Goal: Transaction & Acquisition: Purchase product/service

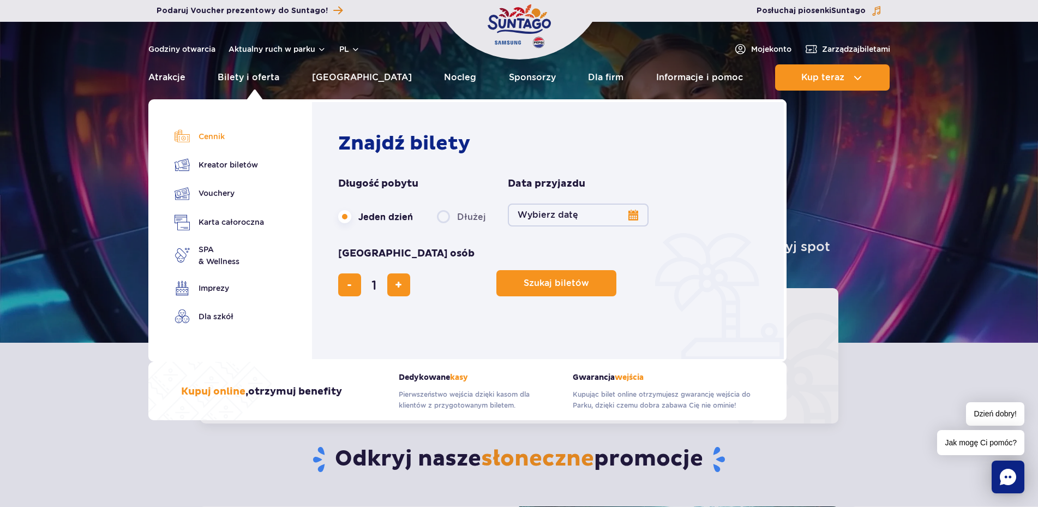
click at [221, 136] on link "Cennik" at bounding box center [219, 136] width 89 height 15
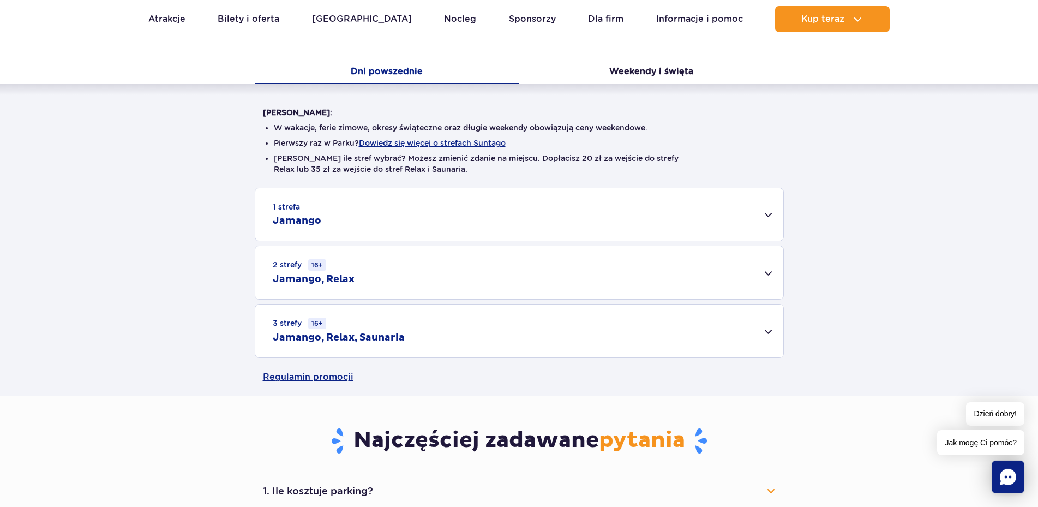
scroll to position [223, 0]
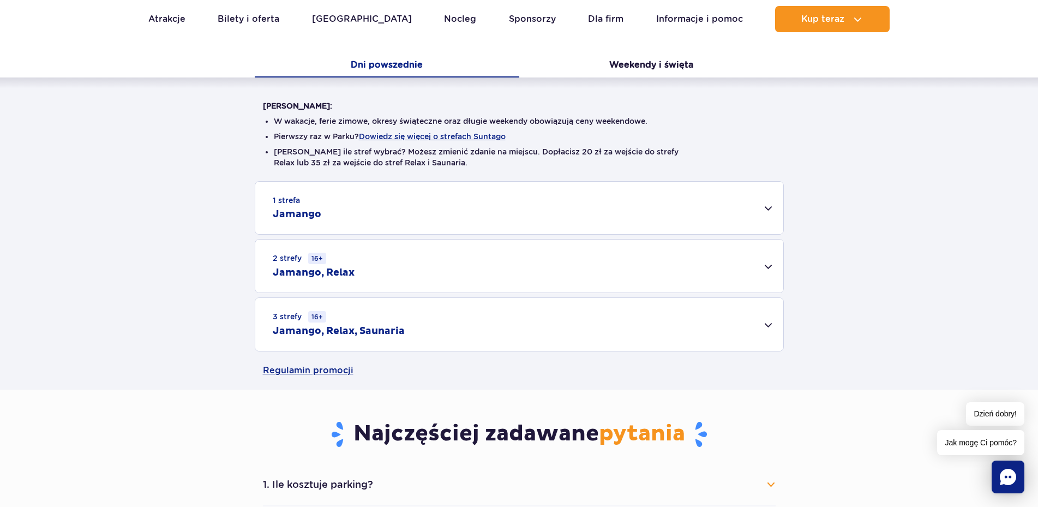
click at [767, 325] on div "3 strefy 16+ Jamango, Relax, Saunaria" at bounding box center [519, 324] width 528 height 53
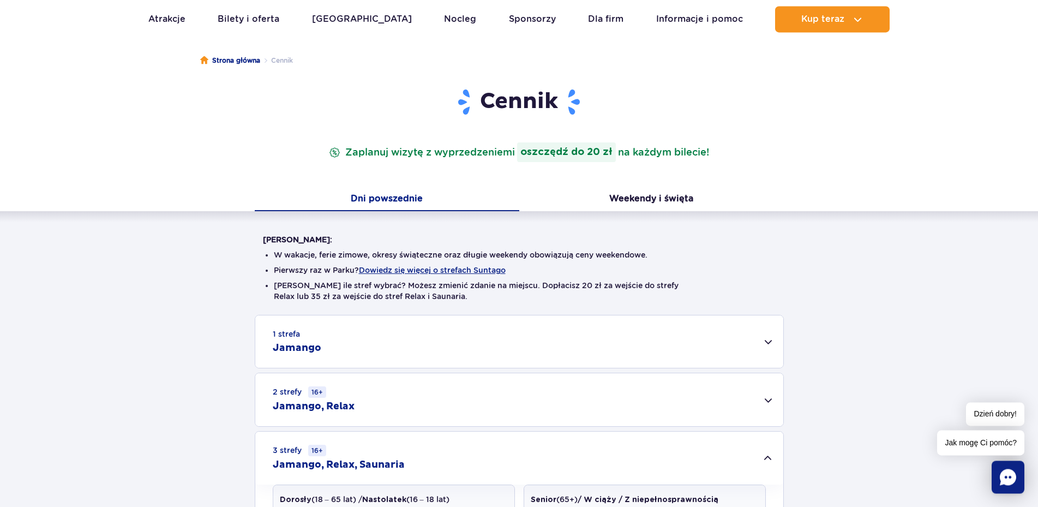
scroll to position [0, 0]
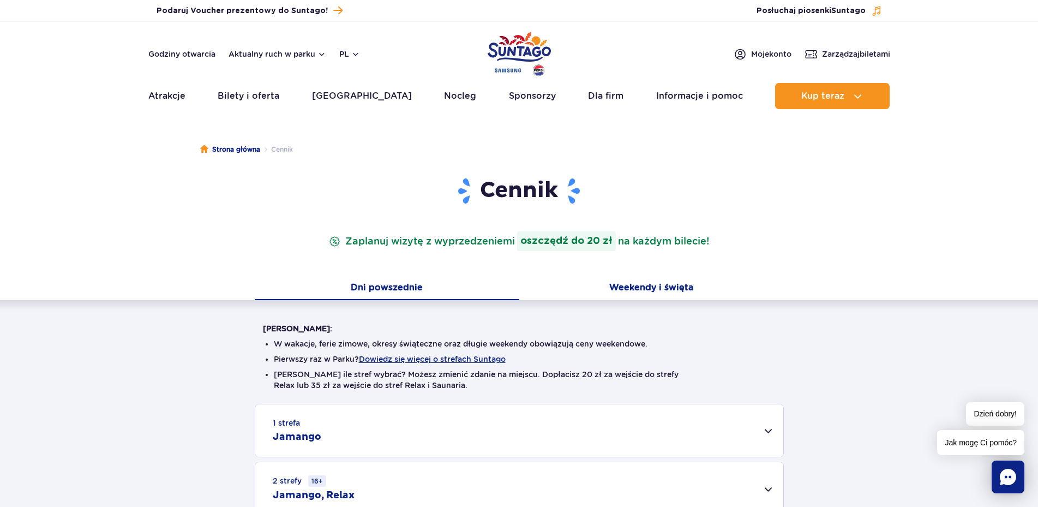
click at [660, 284] on button "Weekendy i święta" at bounding box center [651, 288] width 265 height 23
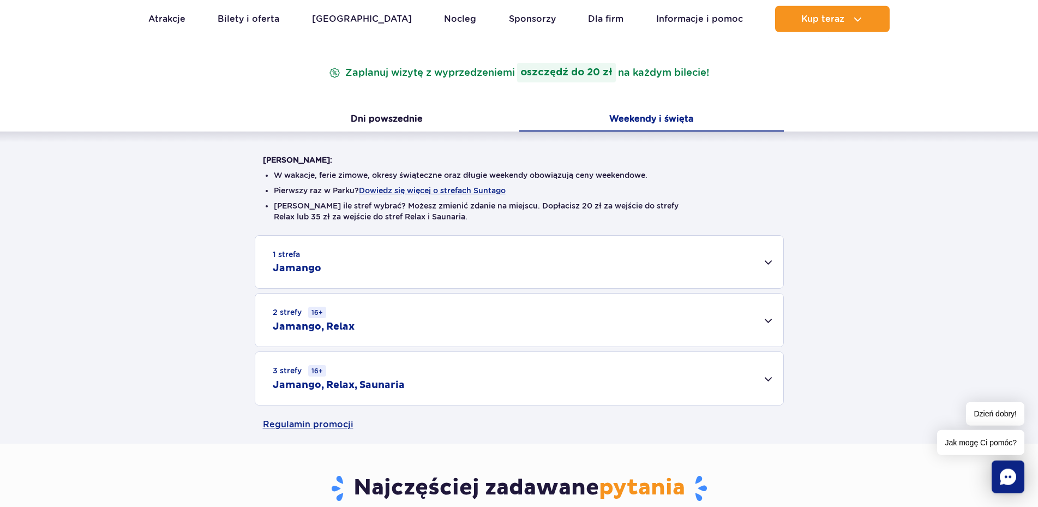
scroll to position [223, 0]
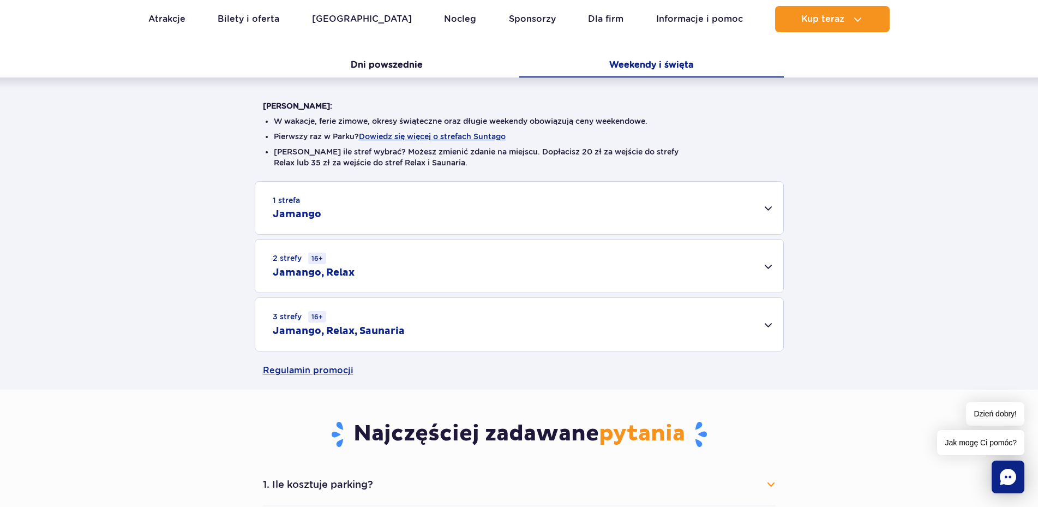
click at [767, 323] on div "3 strefy 16+ Jamango, Relax, Saunaria" at bounding box center [519, 324] width 528 height 53
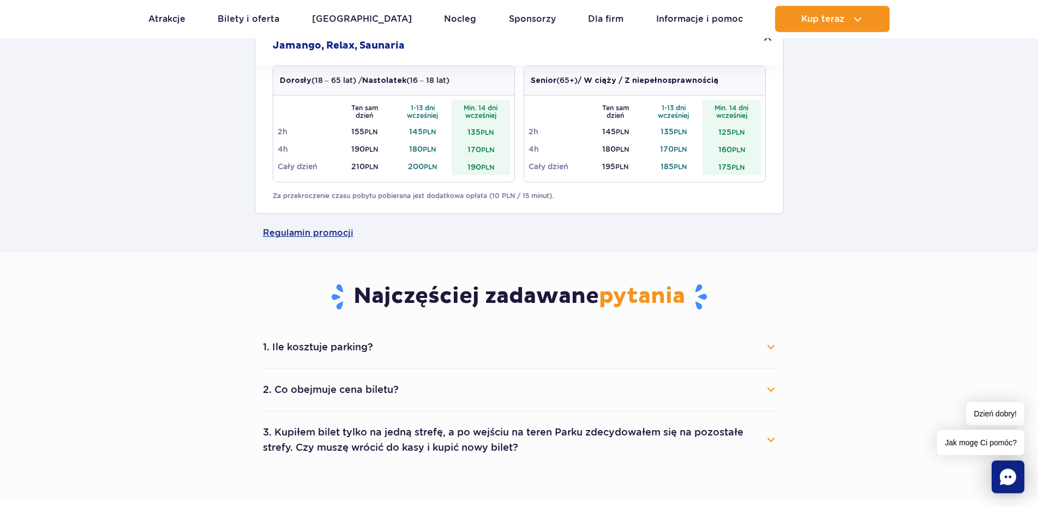
scroll to position [445, 0]
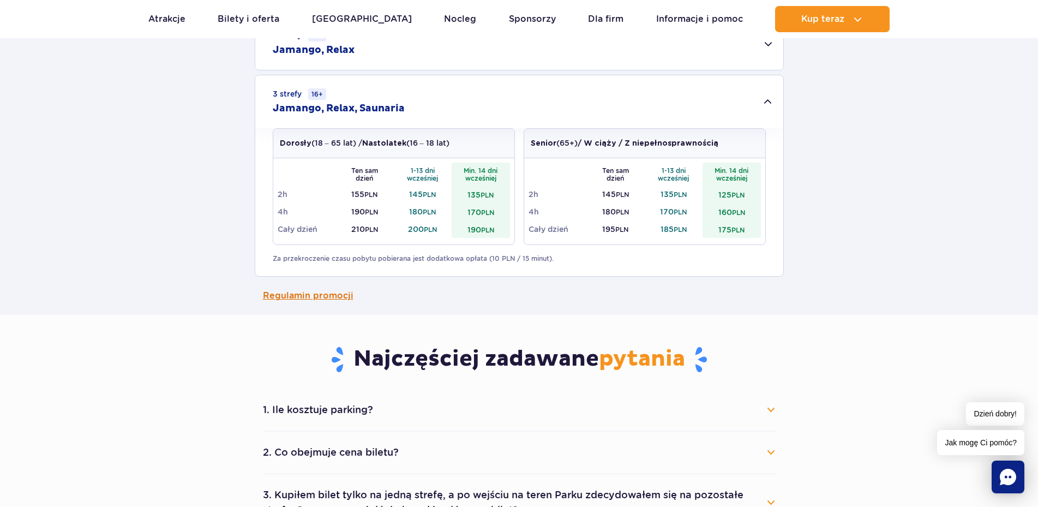
click at [311, 297] on link "Regulamin promocji" at bounding box center [519, 296] width 513 height 38
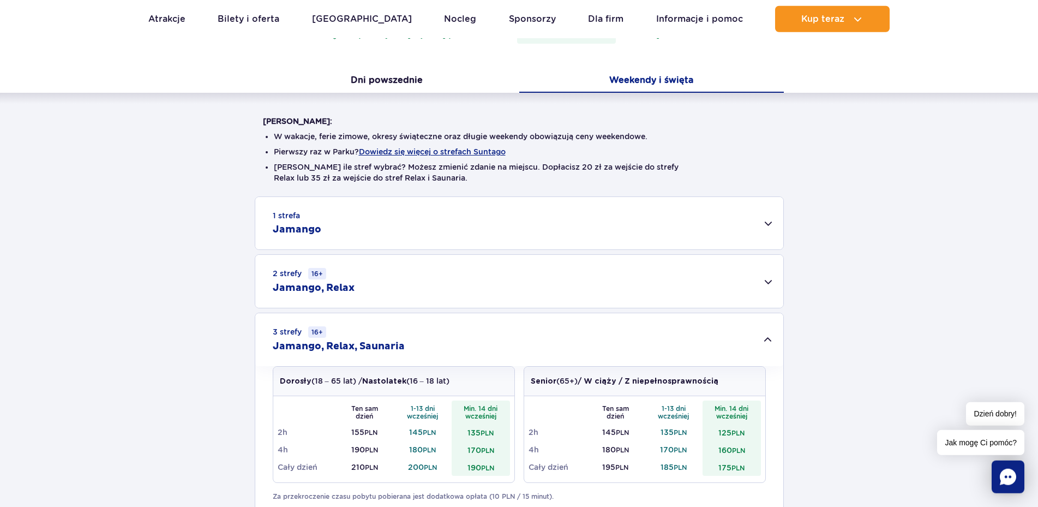
scroll to position [56, 0]
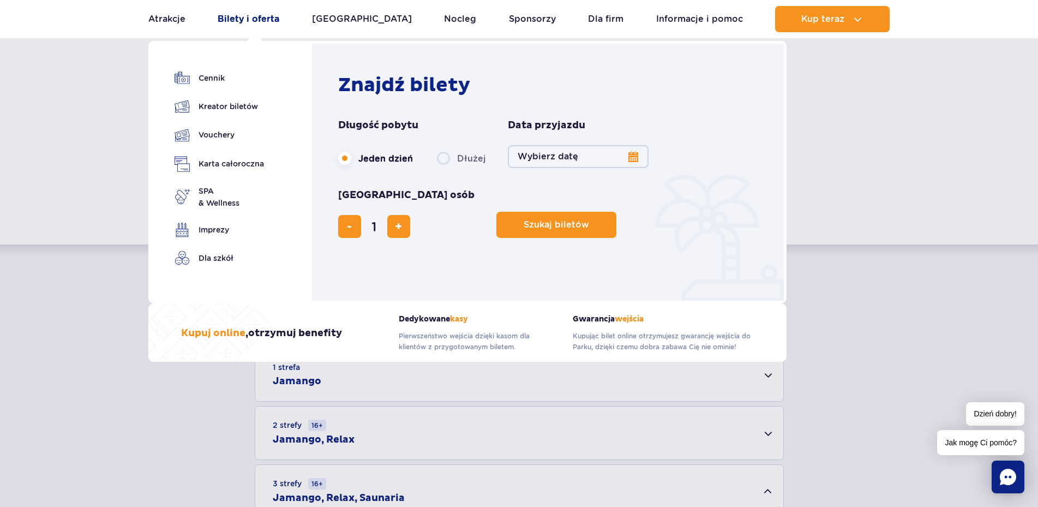
click at [263, 23] on link "Bilety i oferta" at bounding box center [249, 19] width 62 height 26
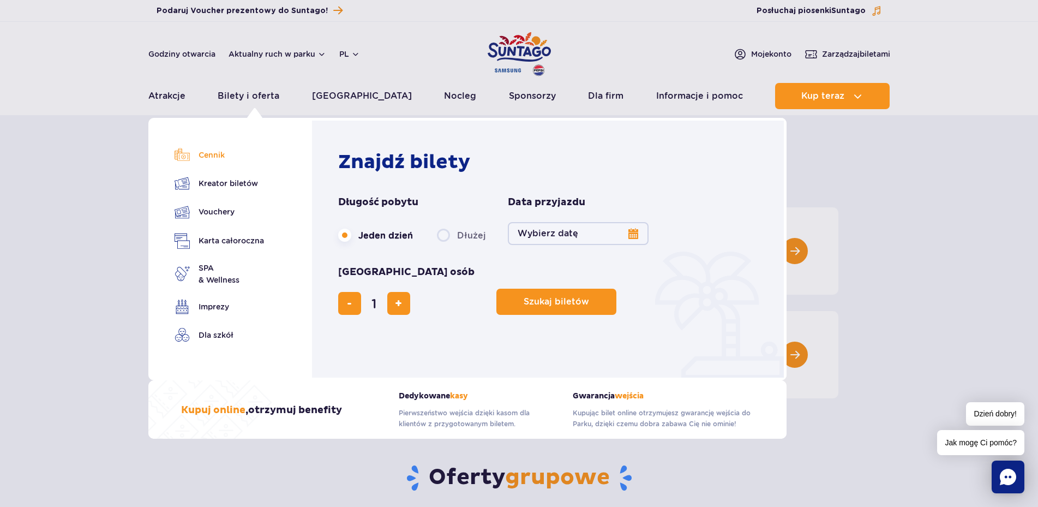
click at [212, 153] on link "Cennik" at bounding box center [219, 154] width 89 height 15
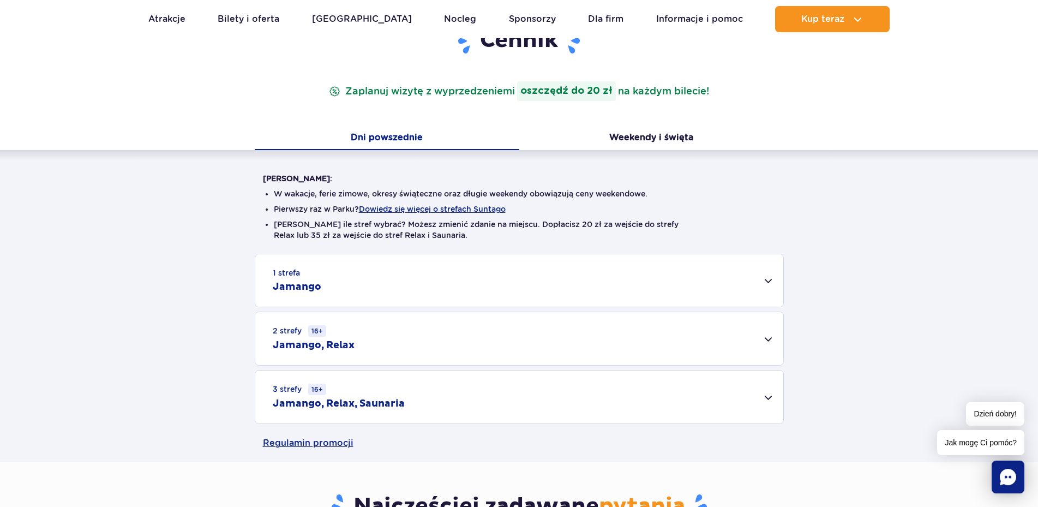
scroll to position [167, 0]
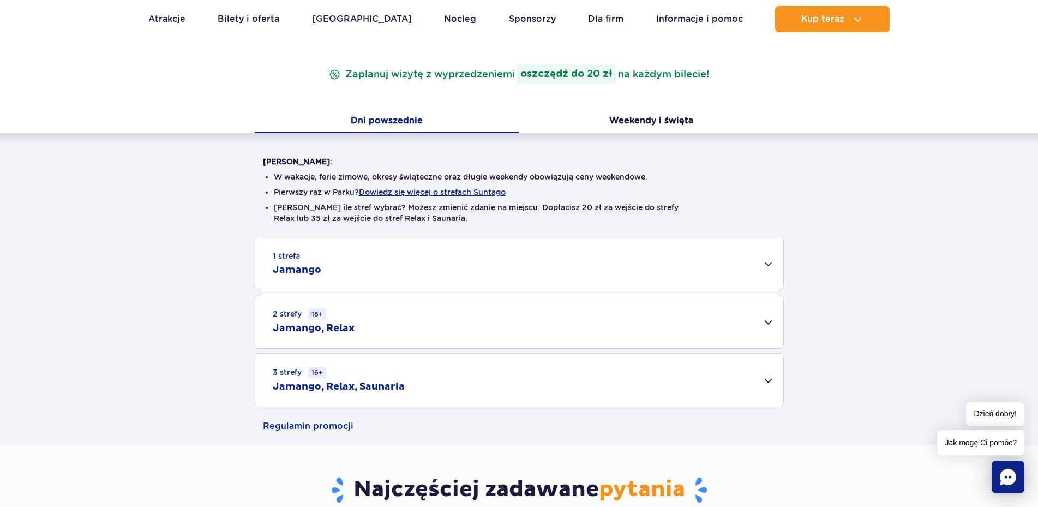
click at [346, 277] on div "1 strefa Jamango" at bounding box center [519, 263] width 528 height 52
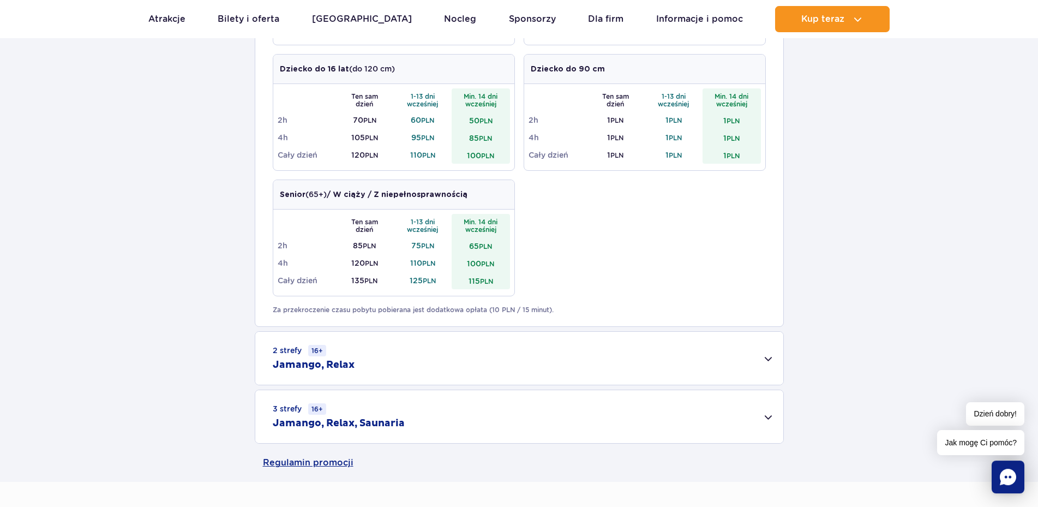
scroll to position [612, 0]
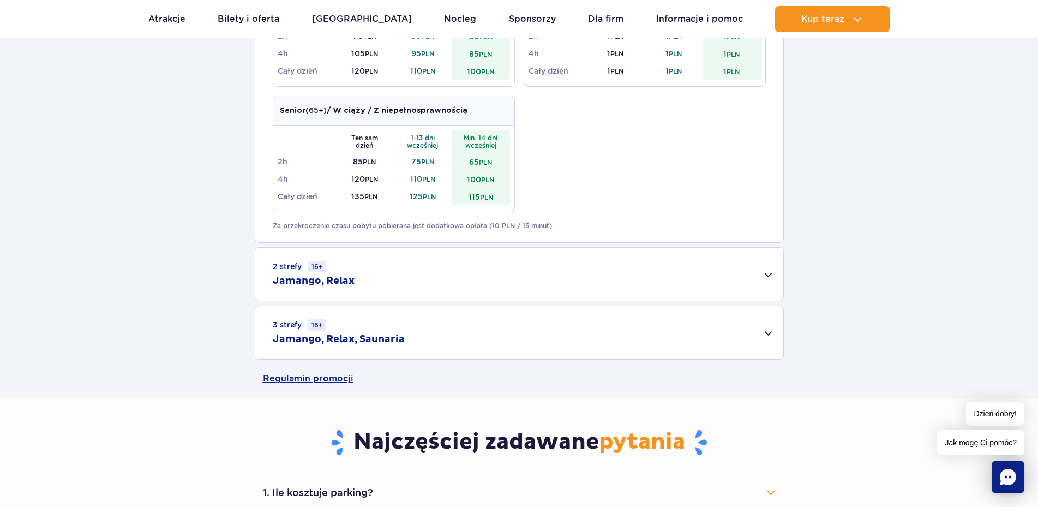
click at [376, 277] on div "2 strefy 16+ Jamango, Relax" at bounding box center [519, 274] width 528 height 53
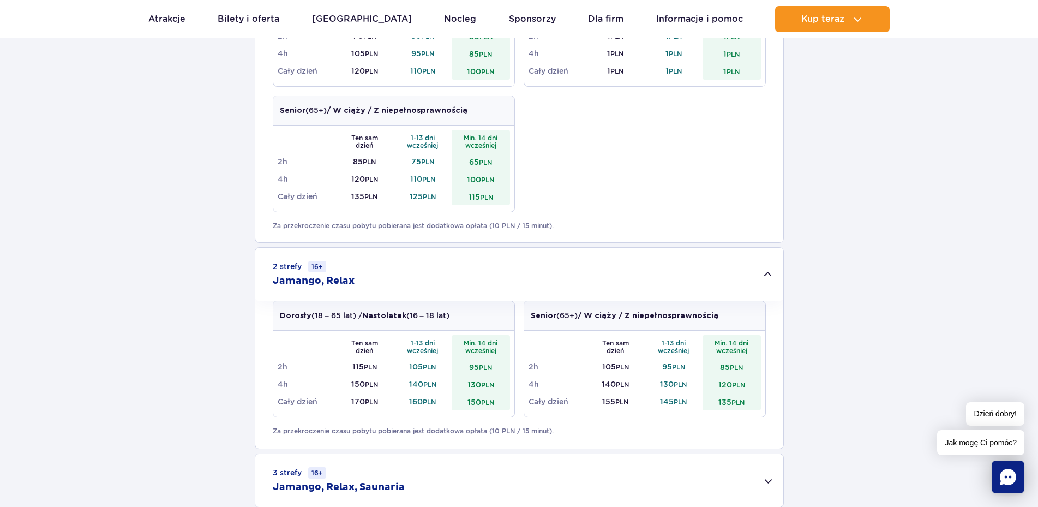
click at [376, 277] on div "2 strefy 16+ Jamango, Relax" at bounding box center [519, 274] width 528 height 53
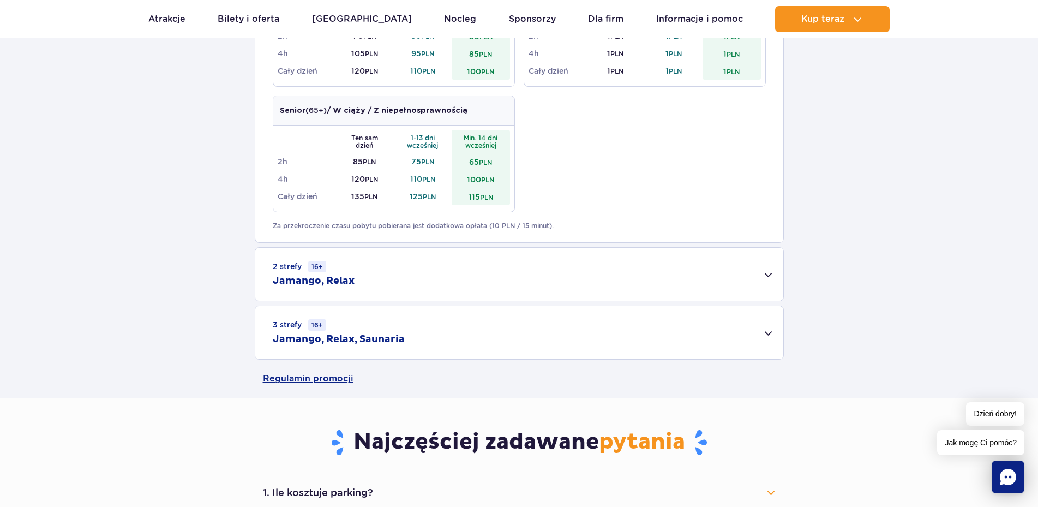
click at [348, 341] on h2 "Jamango, Relax, Saunaria" at bounding box center [339, 339] width 132 height 13
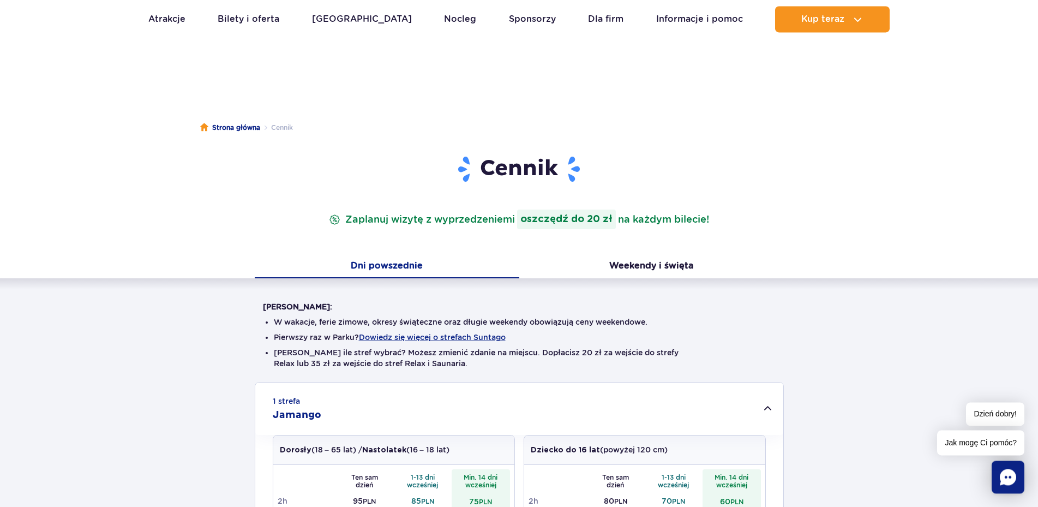
scroll to position [56, 0]
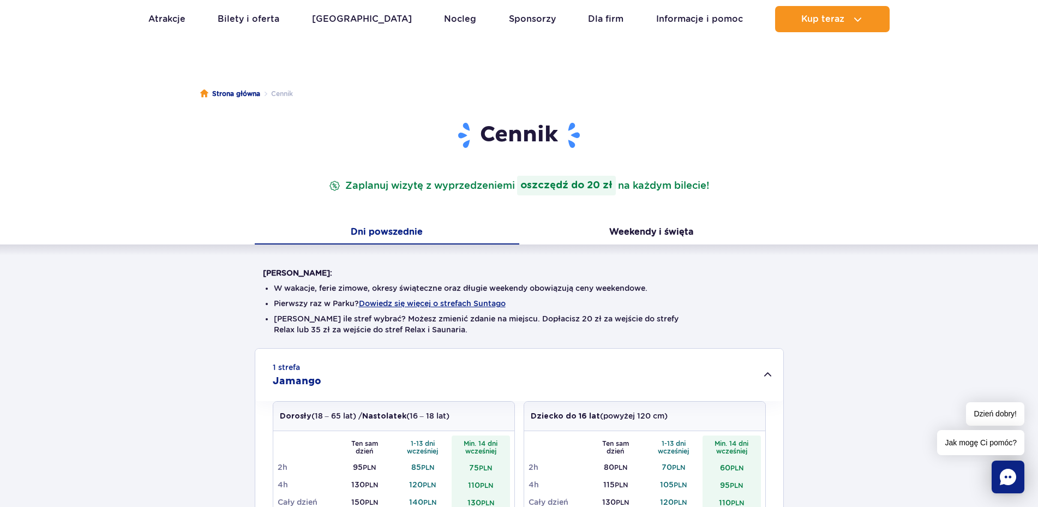
click at [403, 228] on button "Dni powszednie" at bounding box center [387, 232] width 265 height 23
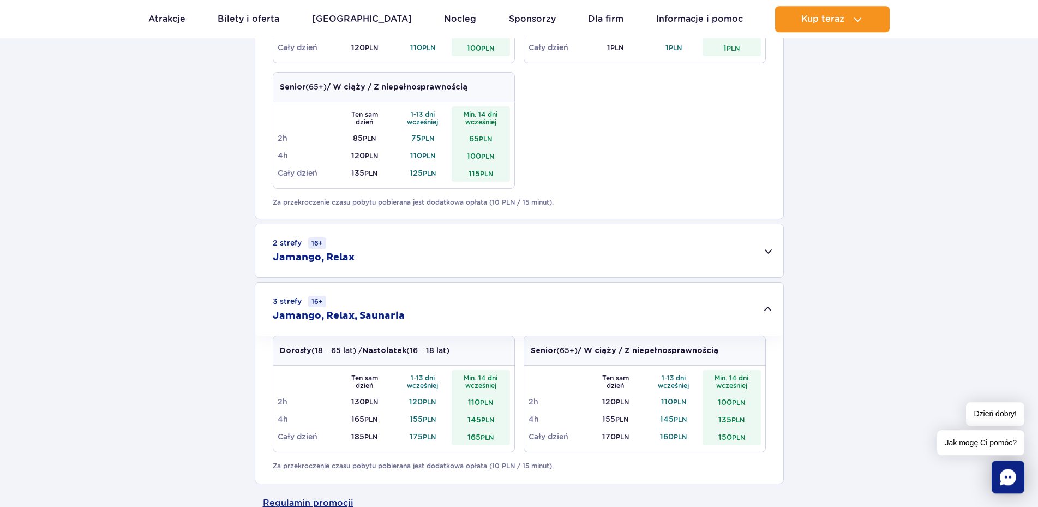
scroll to position [723, 0]
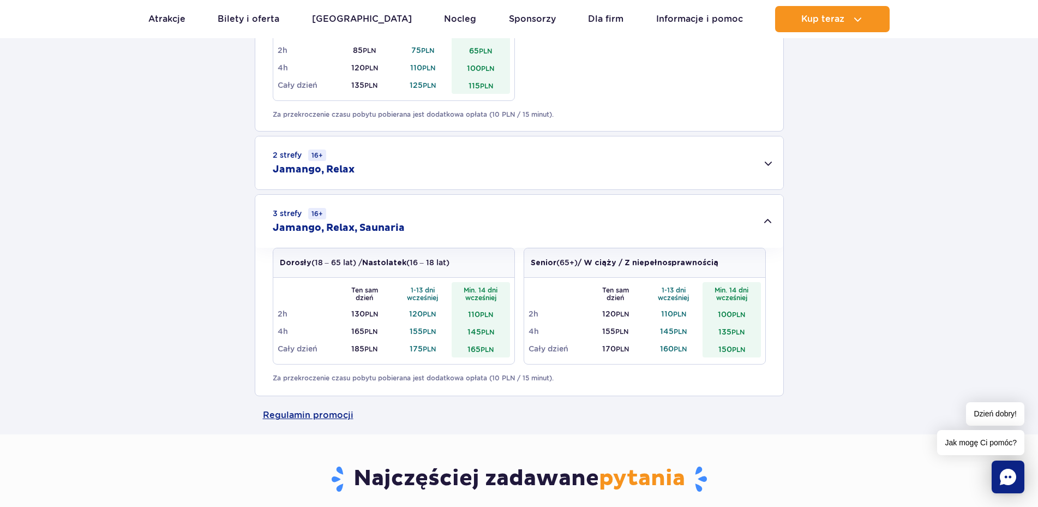
click at [375, 170] on div "2 strefy 16+ Jamango, Relax" at bounding box center [519, 162] width 528 height 53
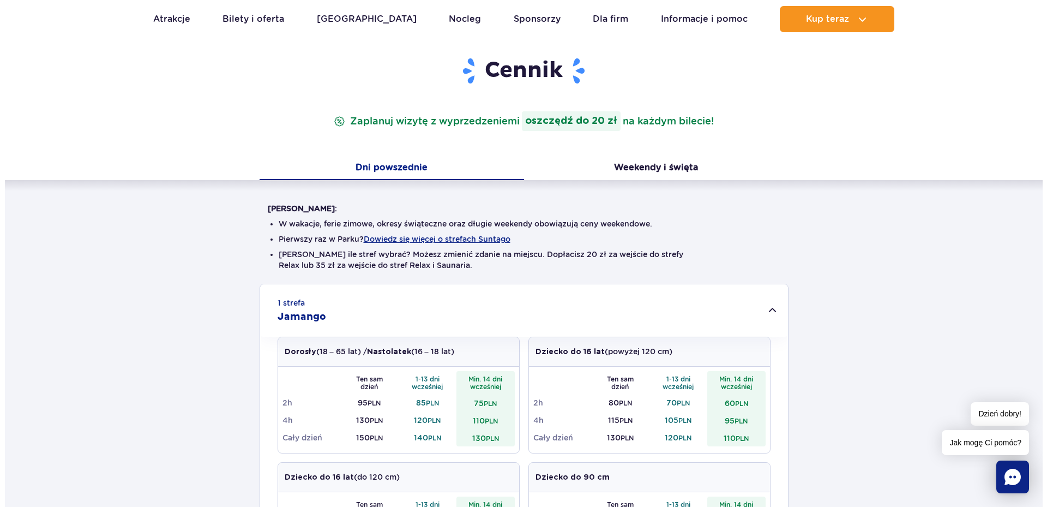
scroll to position [121, 0]
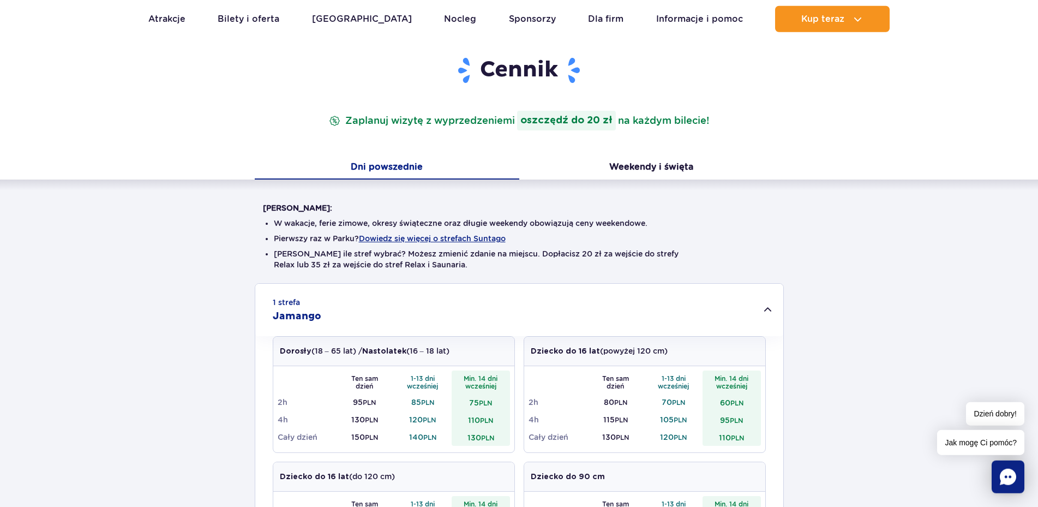
click at [564, 278] on ul "W wakacje, ferie zimowe, okresy świąteczne oraz długie weekendy obowiązują ceny…" at bounding box center [519, 248] width 513 height 70
click at [436, 238] on button "Dowiedz się więcej o strefach Suntago" at bounding box center [432, 238] width 147 height 9
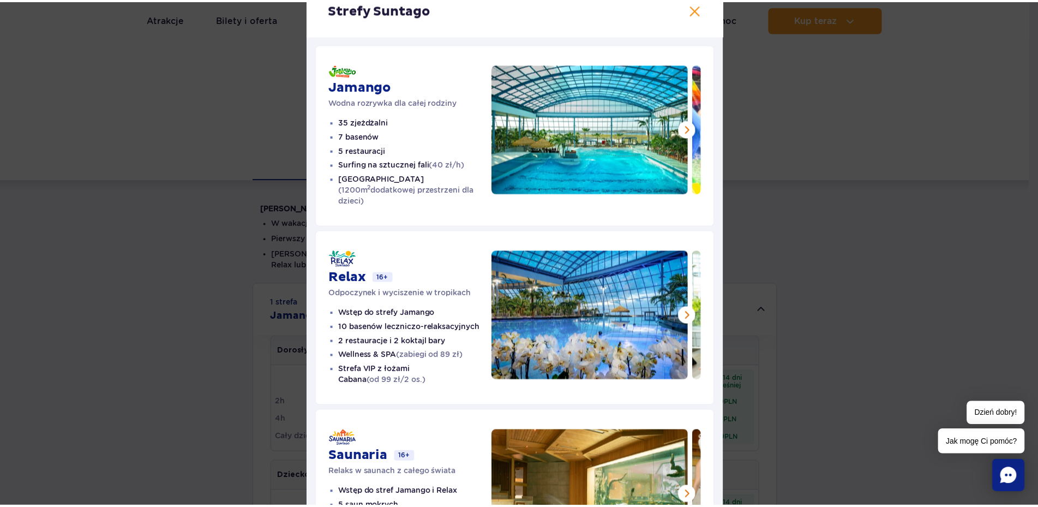
scroll to position [33, 0]
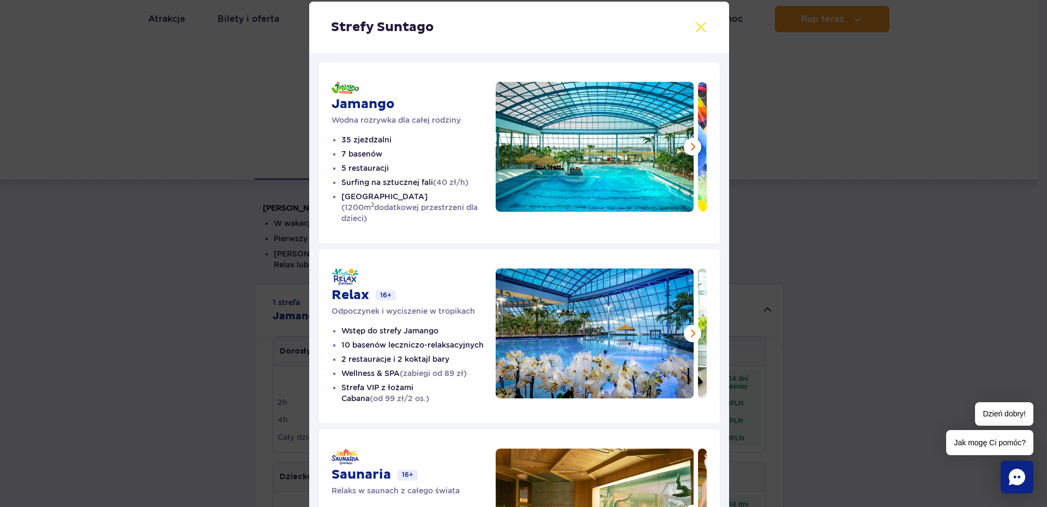
click at [695, 28] on button at bounding box center [700, 27] width 13 height 13
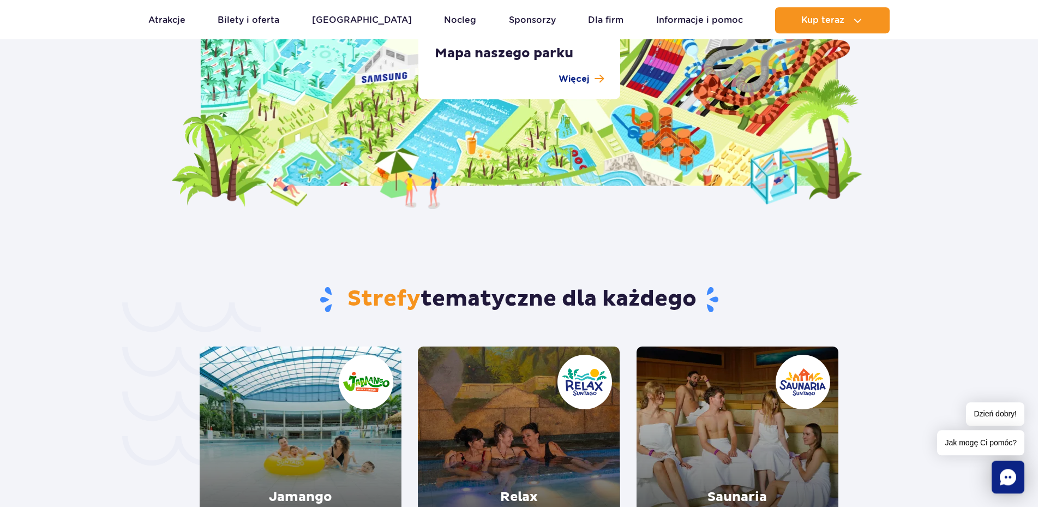
scroll to position [2170, 0]
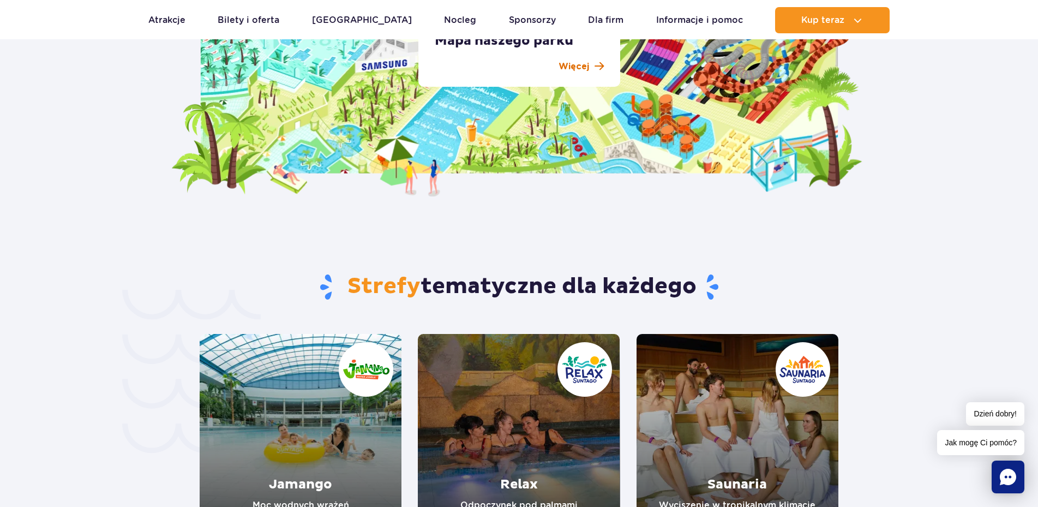
click at [571, 67] on p "Więcej" at bounding box center [574, 66] width 31 height 13
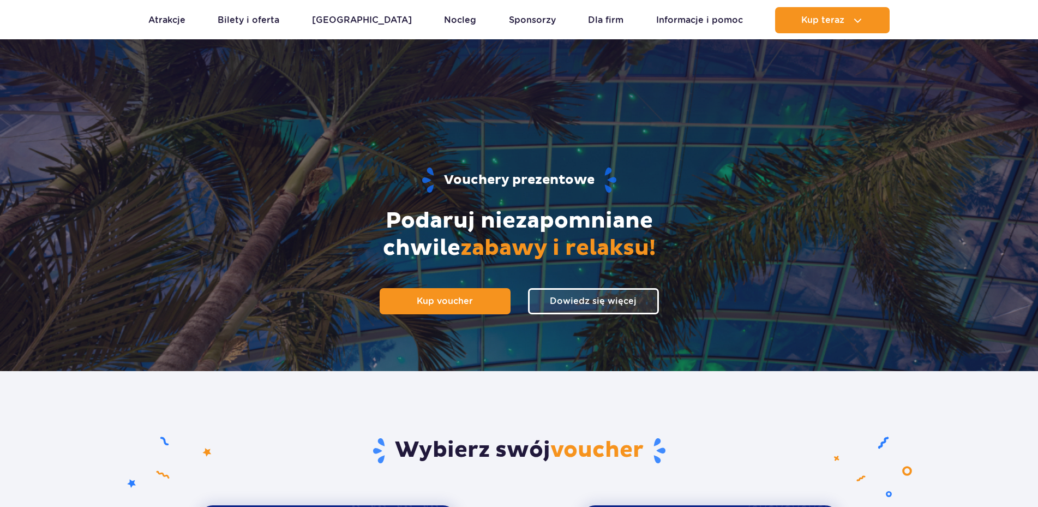
scroll to position [947, 0]
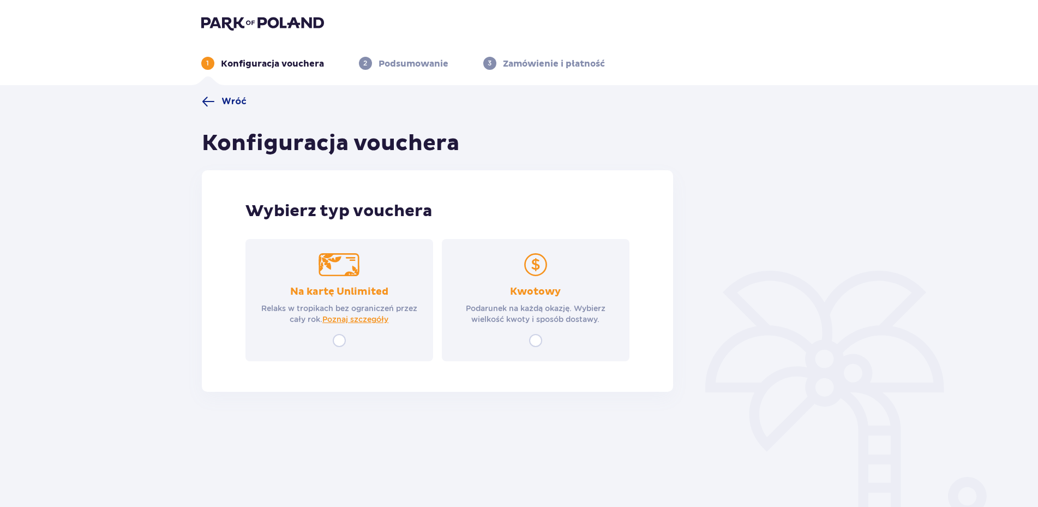
click at [531, 274] on img at bounding box center [536, 264] width 40 height 23
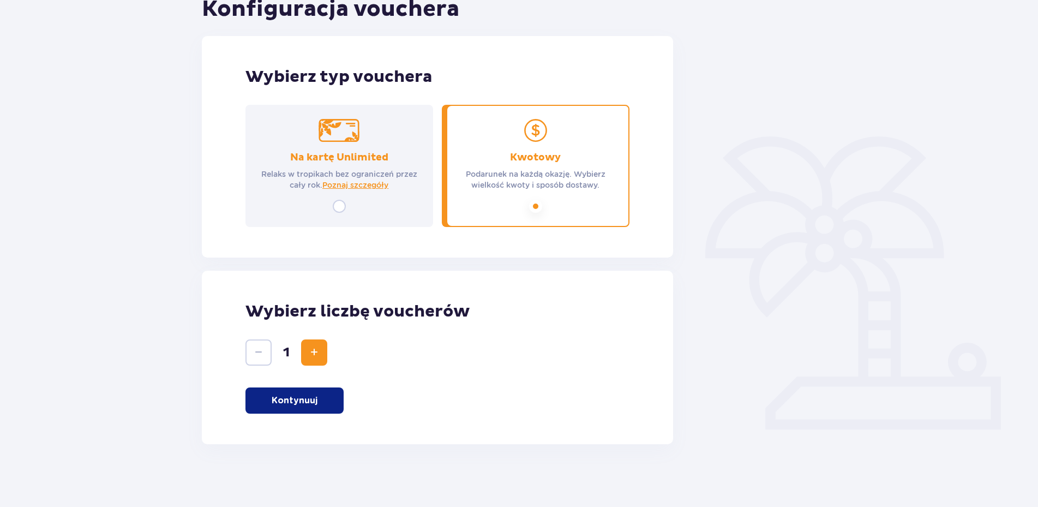
scroll to position [137, 0]
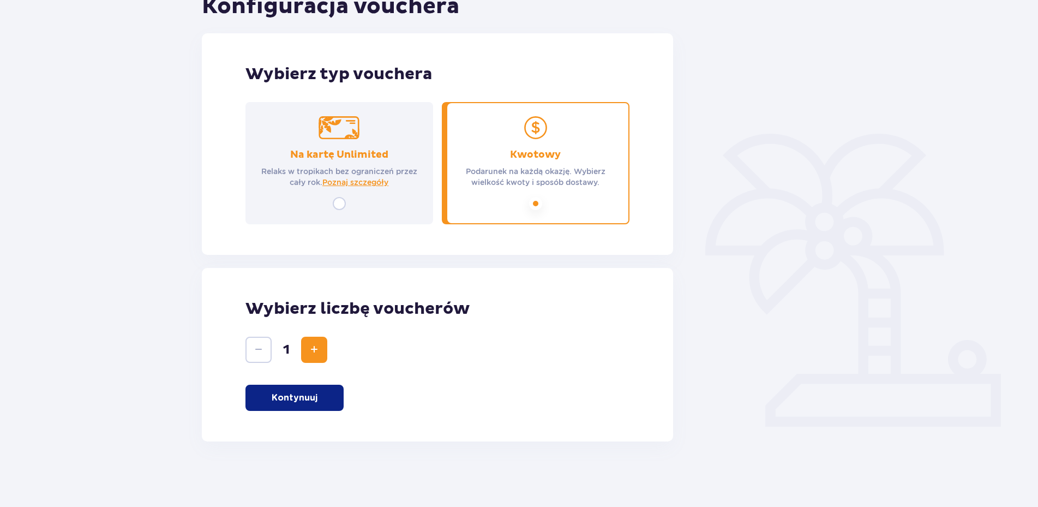
click at [317, 352] on span "Increase" at bounding box center [314, 349] width 13 height 13
click at [291, 392] on p "Kontynuuj" at bounding box center [295, 398] width 46 height 12
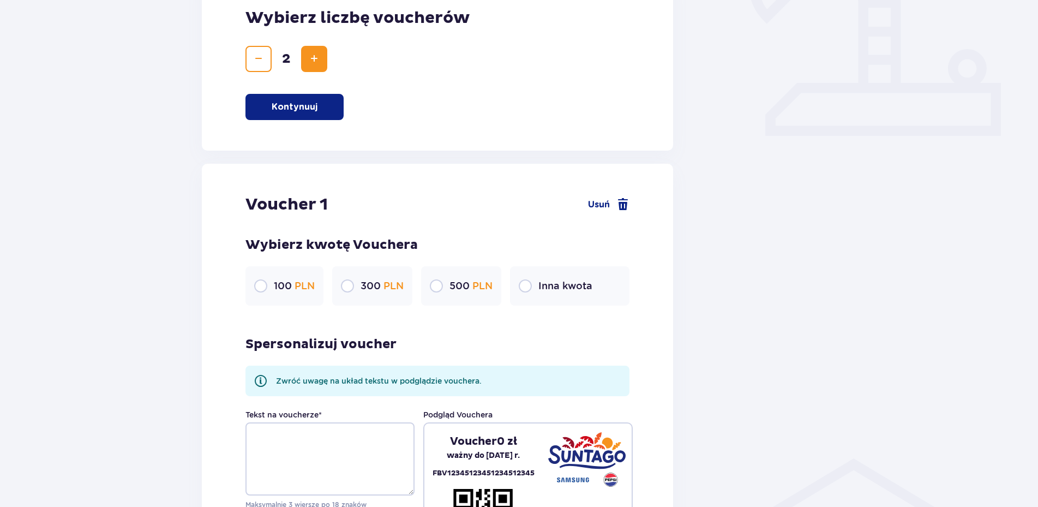
scroll to position [445, 0]
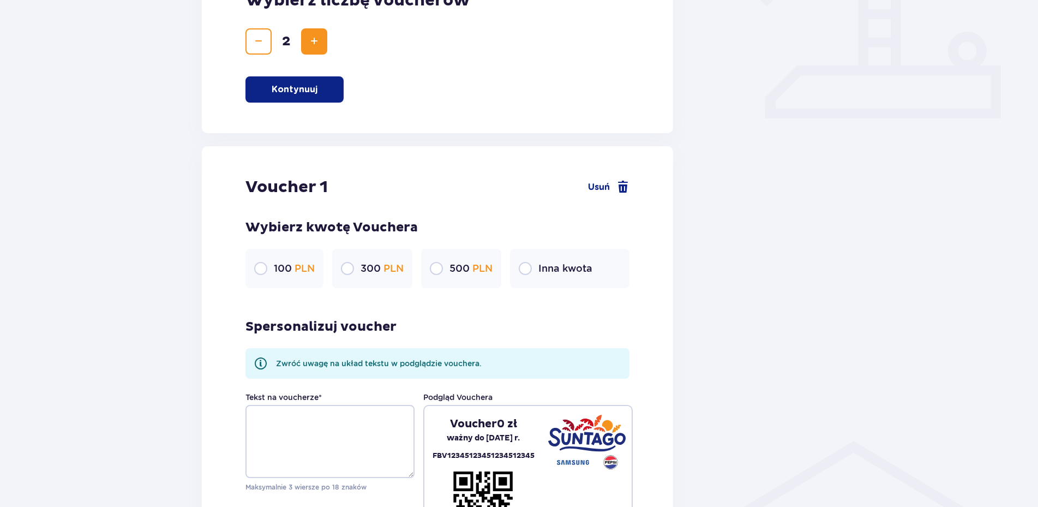
click at [553, 268] on p "Inna kwota" at bounding box center [565, 268] width 54 height 13
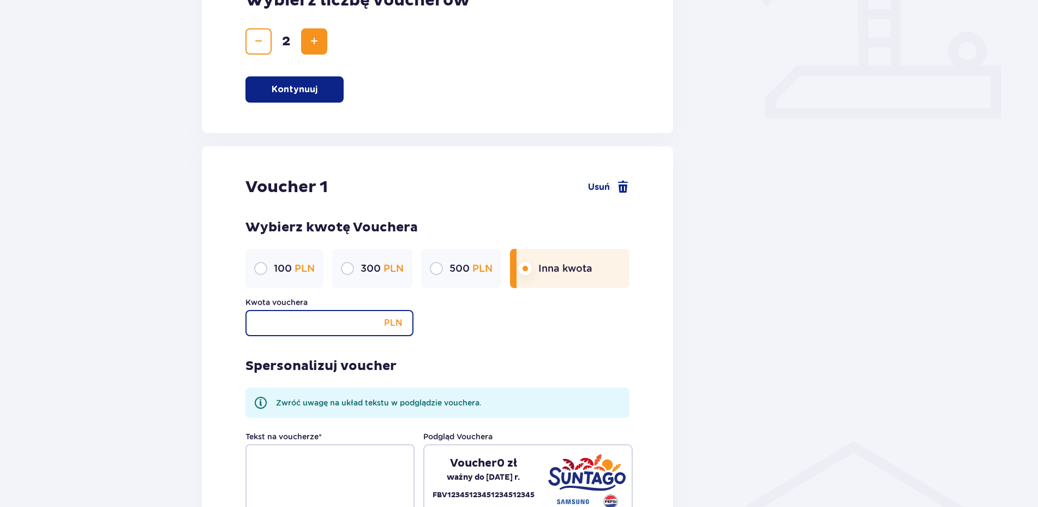
click at [323, 326] on input "Kwota vouchera" at bounding box center [329, 323] width 168 height 26
type input "250"
click at [125, 294] on div "Wróć Konfiguracja vouchera Wybierz typ vouchera Na kartę Unlimited Relaks w tro…" at bounding box center [519, 396] width 1038 height 1512
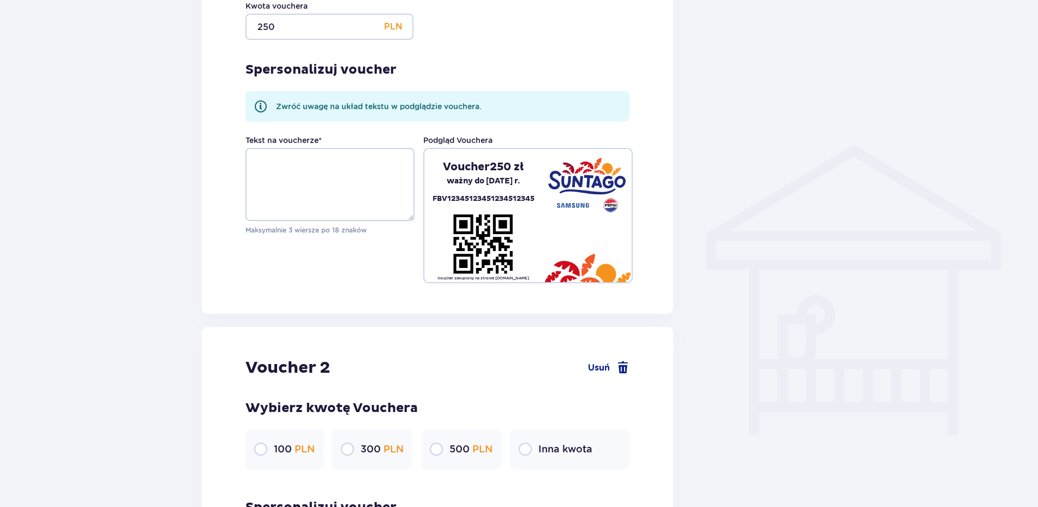
scroll to position [835, 0]
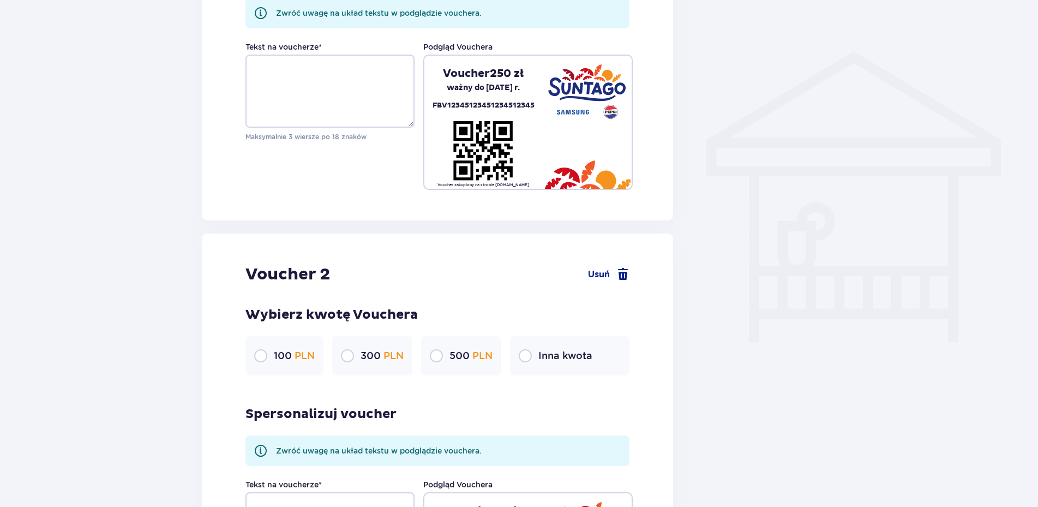
click at [572, 356] on p "Inna kwota" at bounding box center [565, 355] width 54 height 13
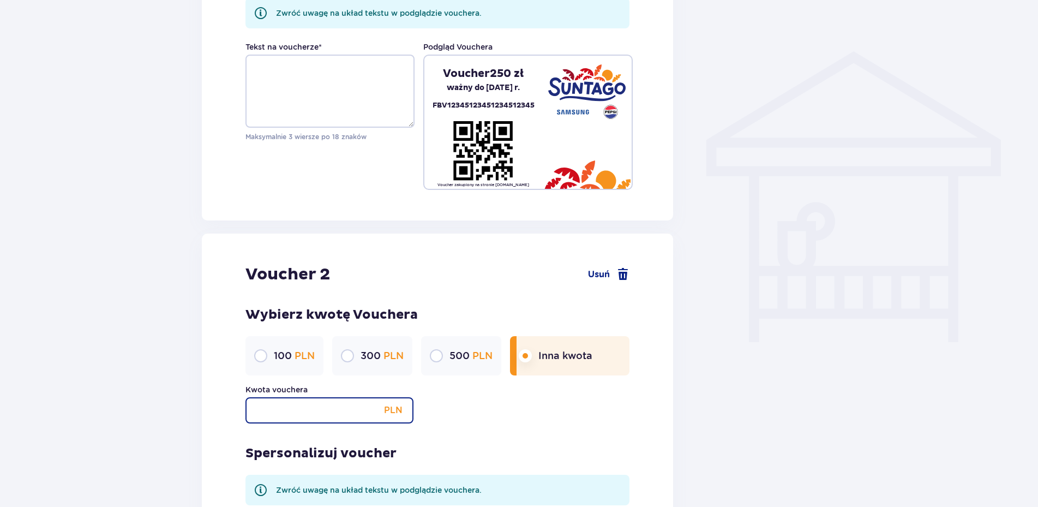
click at [289, 403] on input "Kwota vouchera" at bounding box center [329, 410] width 168 height 26
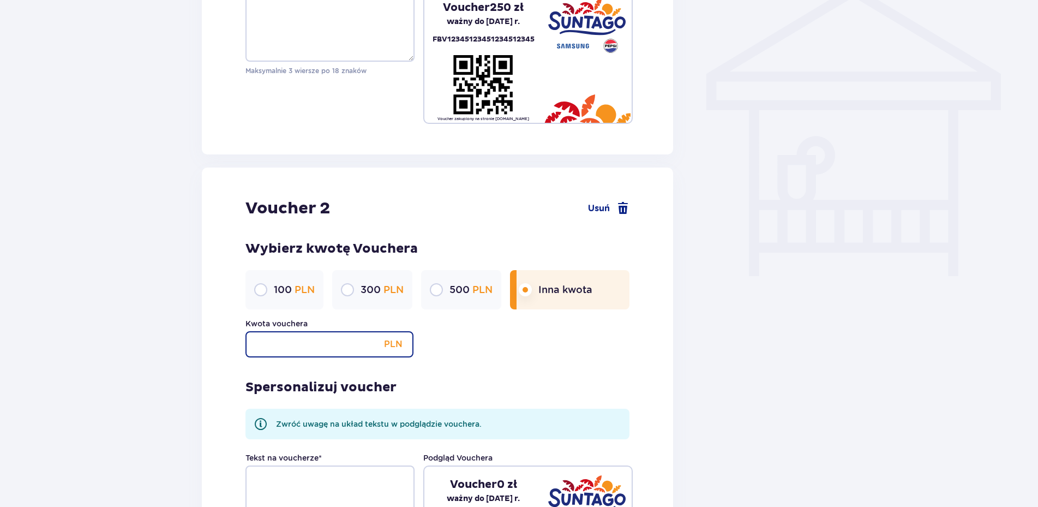
scroll to position [946, 0]
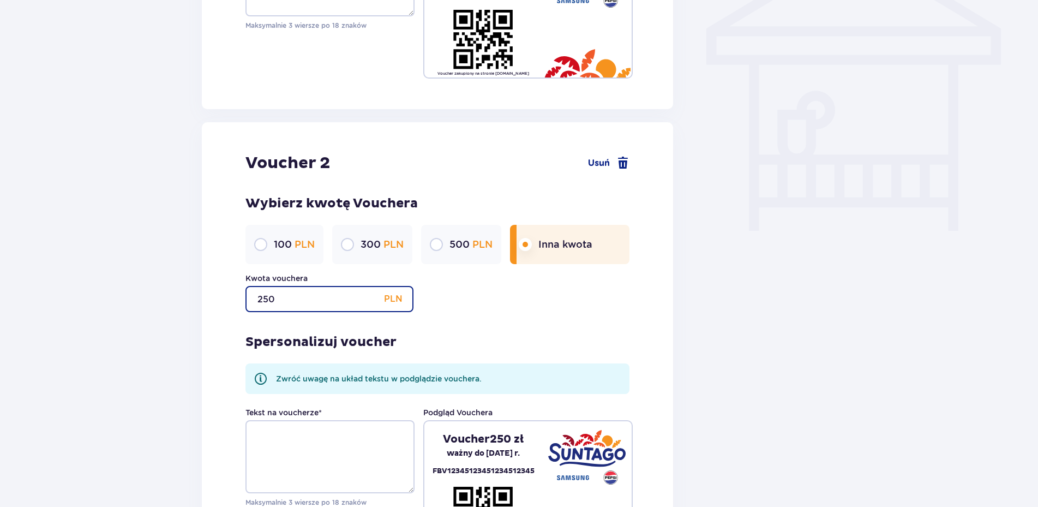
type input "250"
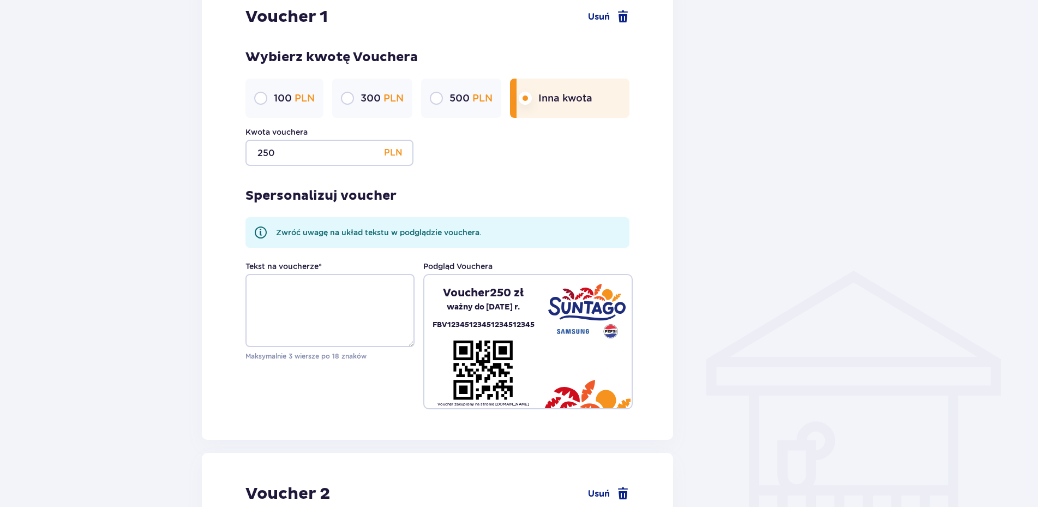
scroll to position [573, 0]
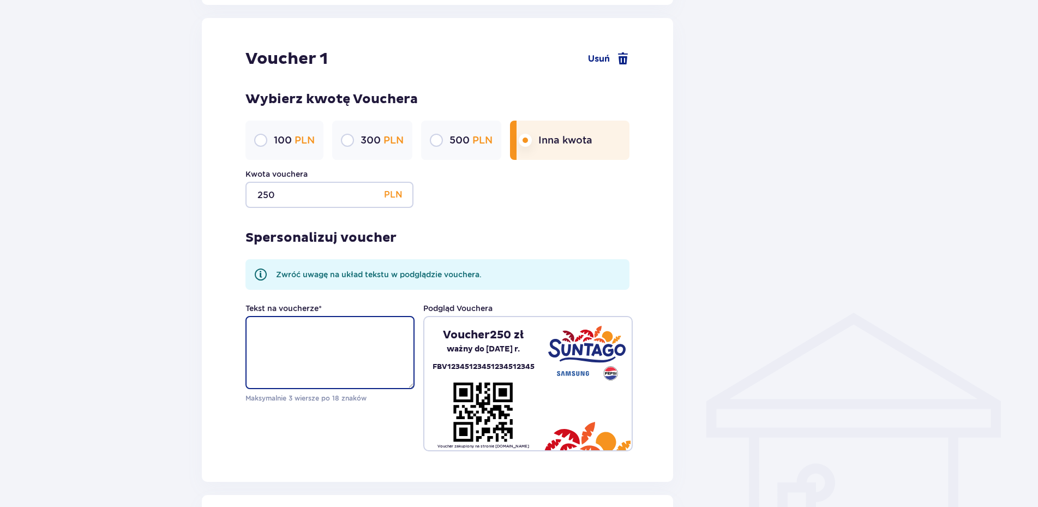
click at [296, 326] on textarea "Tekst na voucherze *" at bounding box center [329, 352] width 169 height 73
drag, startPoint x: 382, startPoint y: 329, endPoint x: 254, endPoint y: 329, distance: 128.2
click at [254, 329] on textarea "Udanej zabawy Nikodem" at bounding box center [329, 352] width 169 height 73
click at [320, 333] on textarea "Udanej zabawy Nikodem" at bounding box center [329, 352] width 169 height 73
drag, startPoint x: 333, startPoint y: 331, endPoint x: 260, endPoint y: 332, distance: 72.6
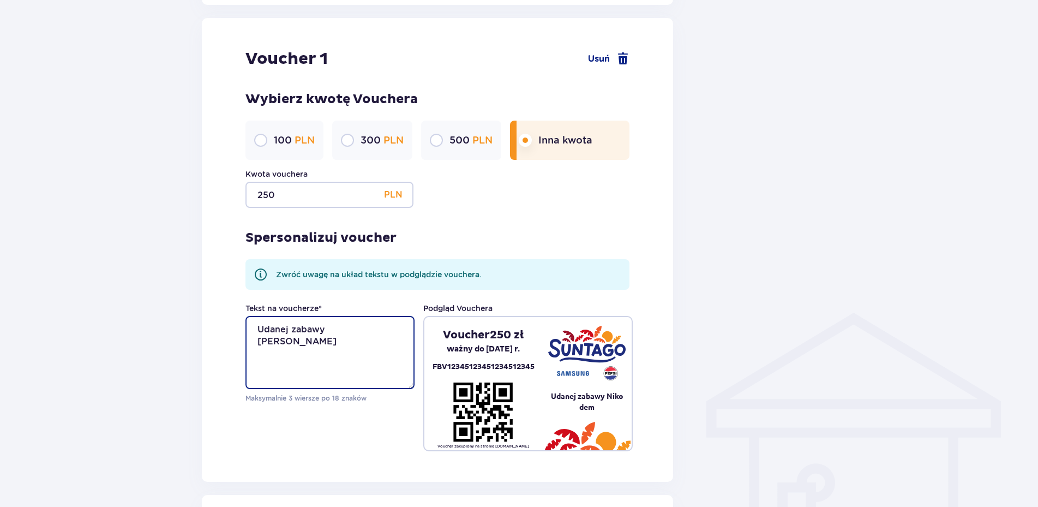
click at [259, 329] on textarea "Udanej zabawy Nikodem" at bounding box center [329, 352] width 169 height 73
click at [325, 333] on textarea "Udanej zabawy Nikodem" at bounding box center [329, 352] width 169 height 73
drag, startPoint x: 366, startPoint y: 333, endPoint x: 264, endPoint y: 331, distance: 102.0
click at [265, 332] on textarea "Udanej zabawy, Nikodem" at bounding box center [329, 352] width 169 height 73
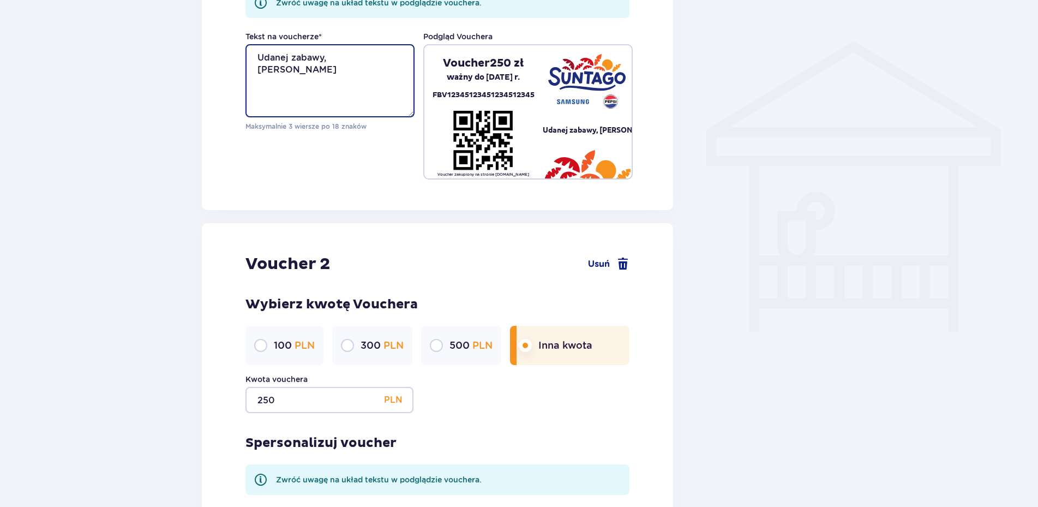
scroll to position [852, 0]
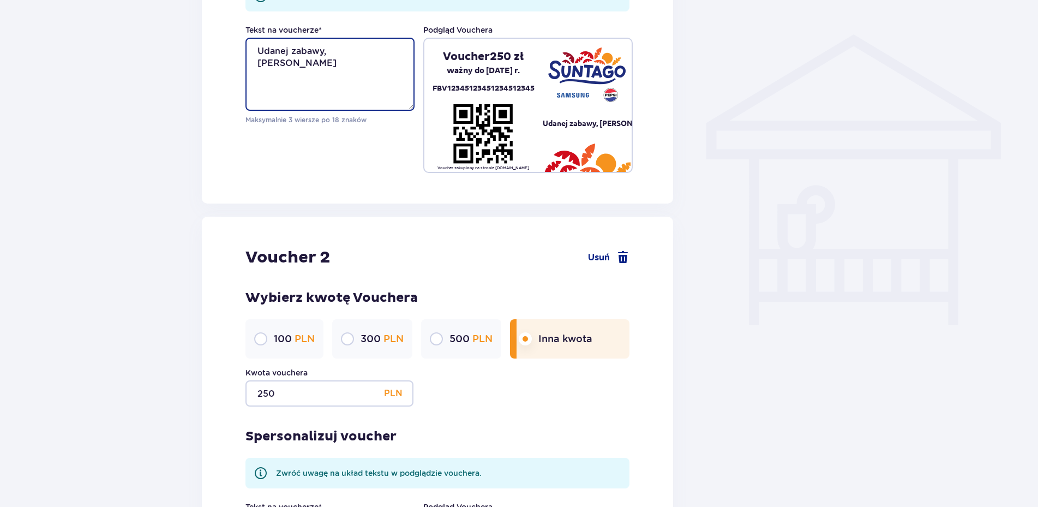
click at [326, 52] on textarea "Udanej zabawy, Nikodem" at bounding box center [329, 74] width 169 height 73
drag, startPoint x: 303, startPoint y: 63, endPoint x: 274, endPoint y: 37, distance: 38.6
click at [274, 38] on textarea "Udanej zabawy, Nikodem" at bounding box center [329, 74] width 169 height 73
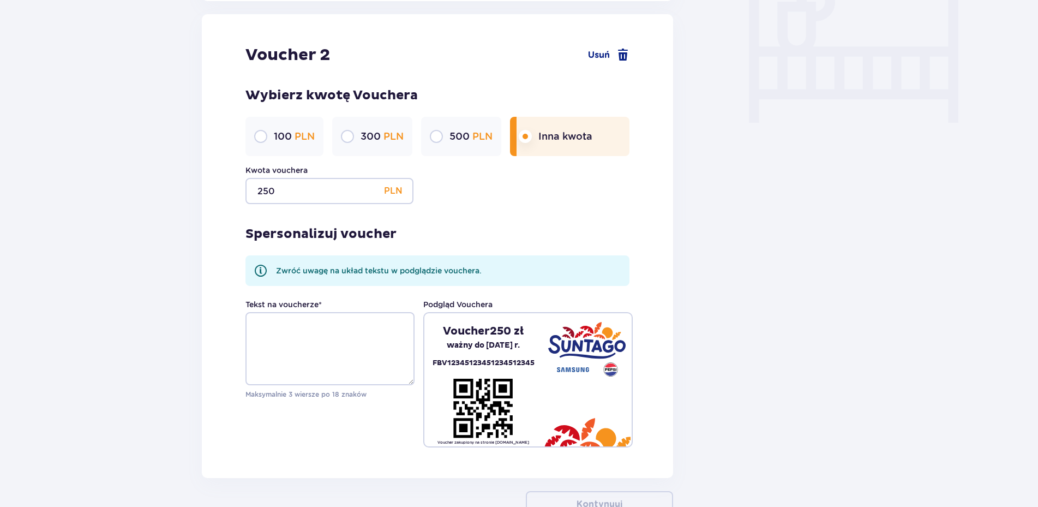
scroll to position [1074, 0]
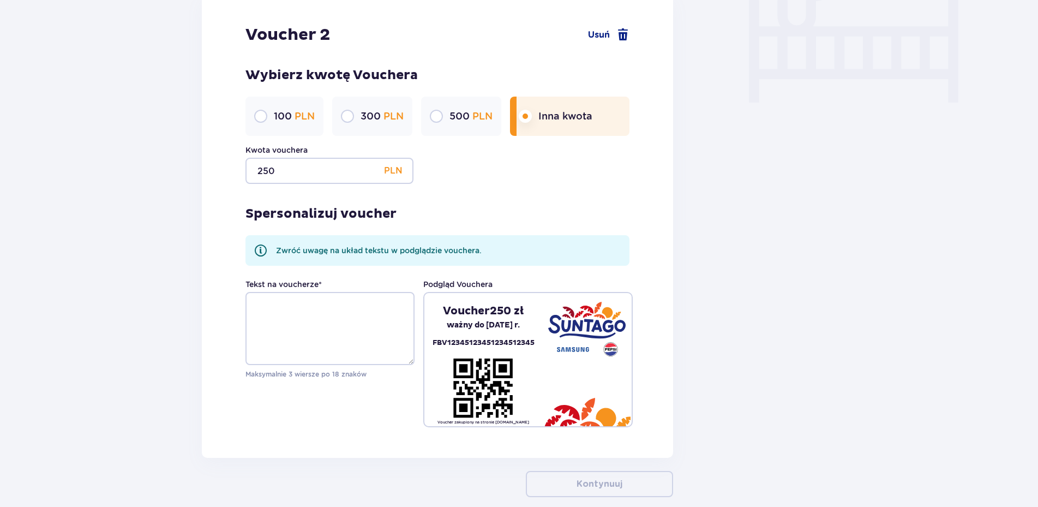
type textarea "Udanej zabawy, Nikodem"
click at [309, 307] on textarea "Tekst na voucherze *" at bounding box center [329, 328] width 169 height 73
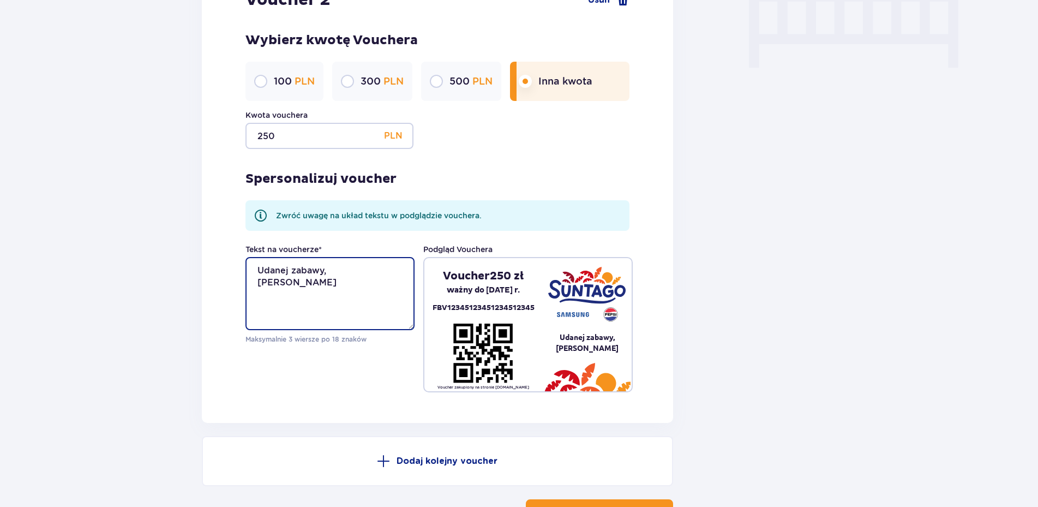
scroll to position [1130, 0]
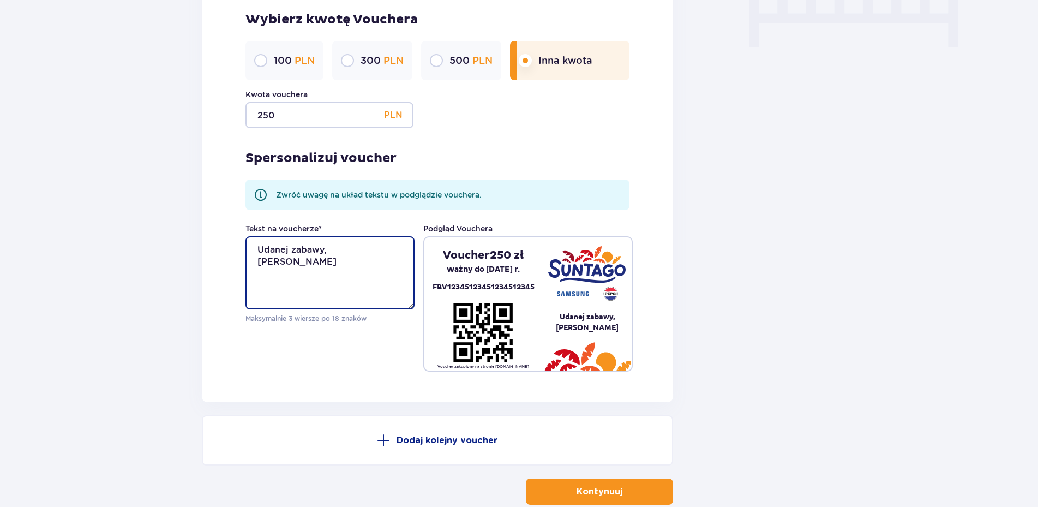
type textarea "Udanej zabawy, Nikodem"
click at [598, 486] on p "Kontynuuj" at bounding box center [600, 492] width 46 height 12
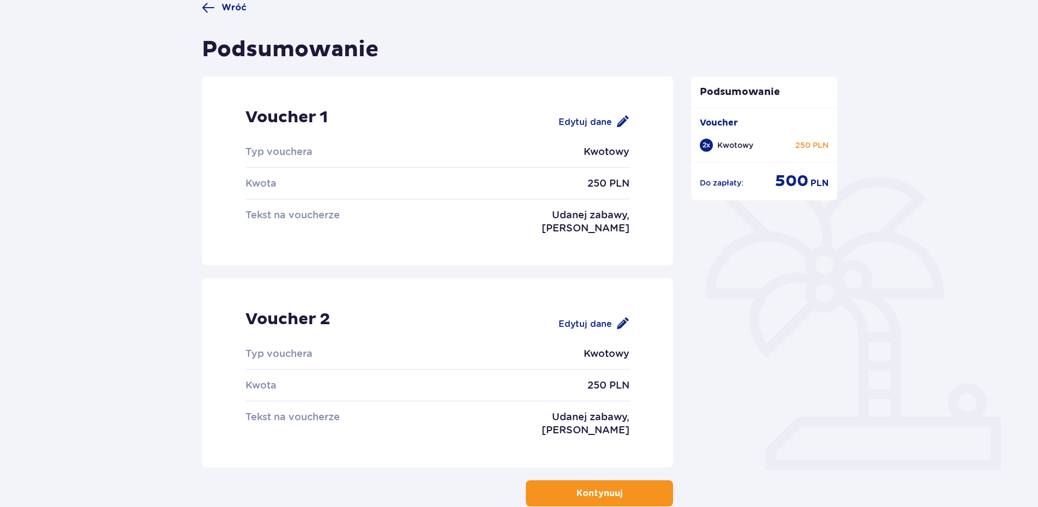
scroll to position [111, 0]
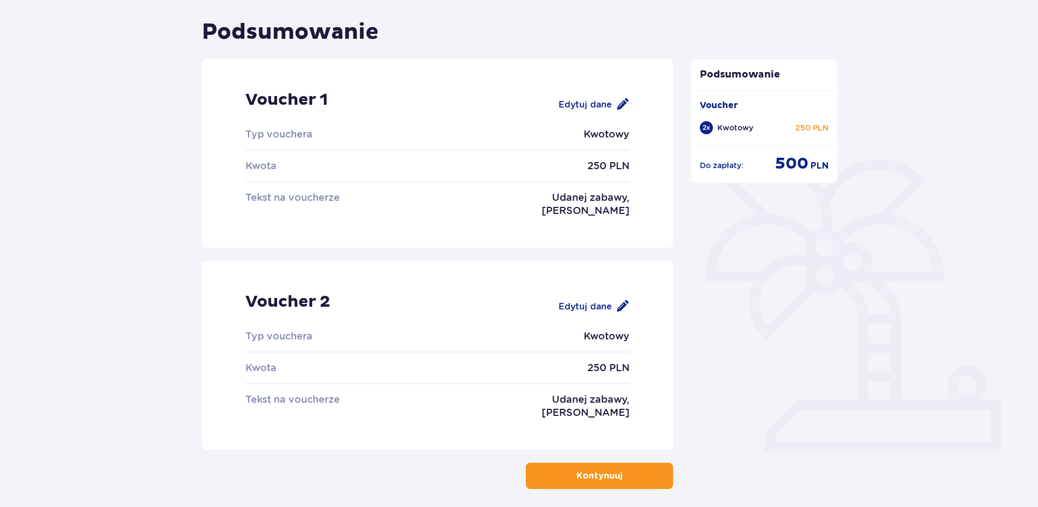
click at [599, 471] on p "Kontynuuj" at bounding box center [600, 476] width 46 height 12
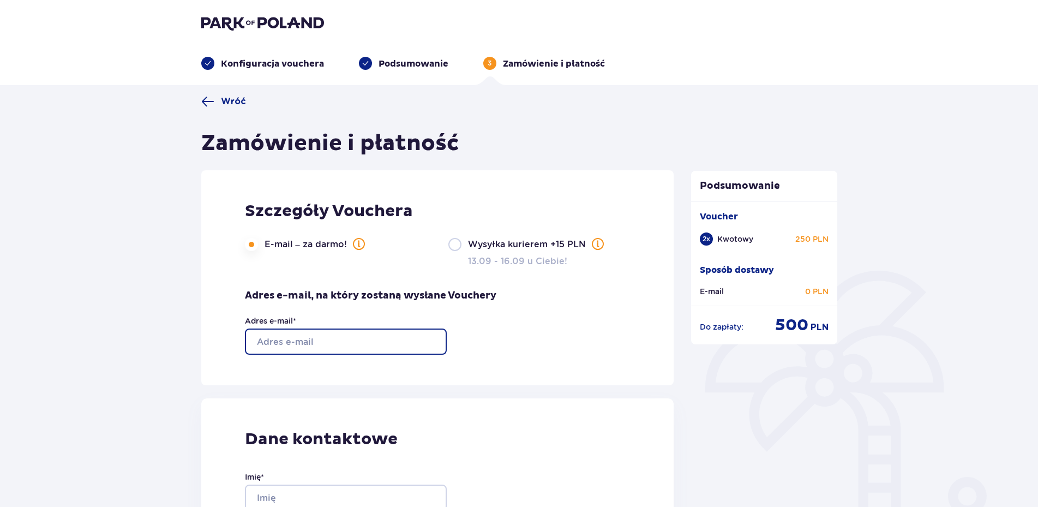
click at [355, 344] on input "Adres e-mail *" at bounding box center [346, 341] width 202 height 26
type input "m_gorzynski@wp.pl"
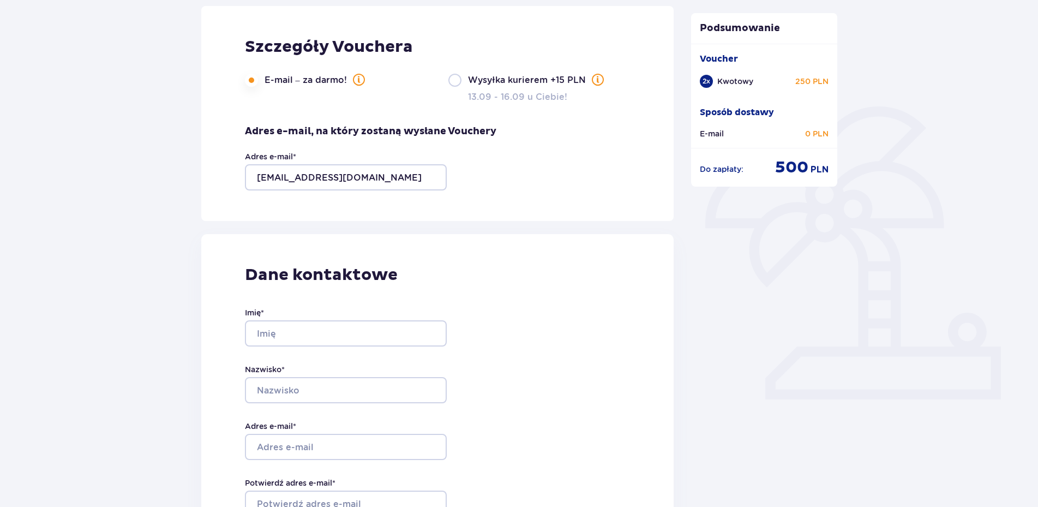
scroll to position [167, 0]
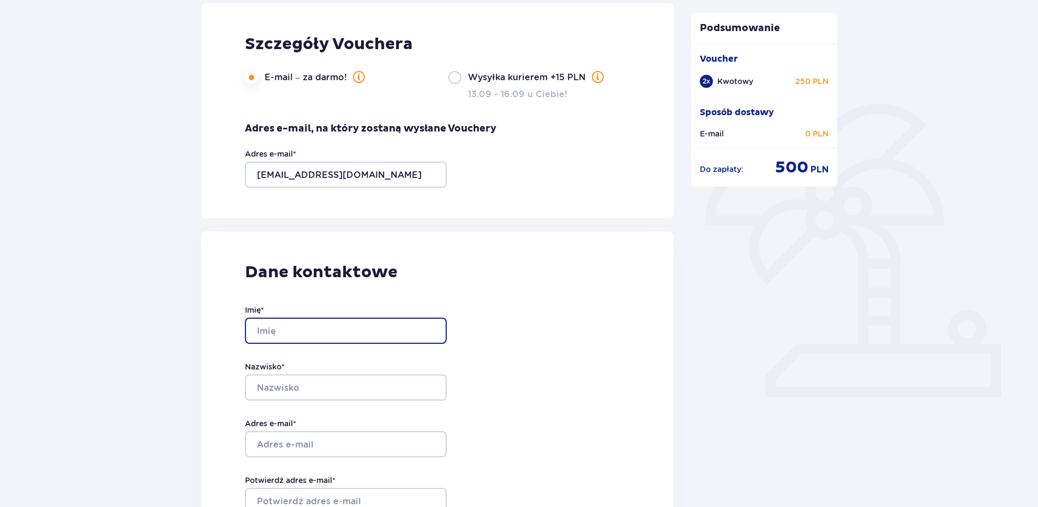
click at [294, 329] on input "Imię *" at bounding box center [346, 330] width 202 height 26
type input "Marcin"
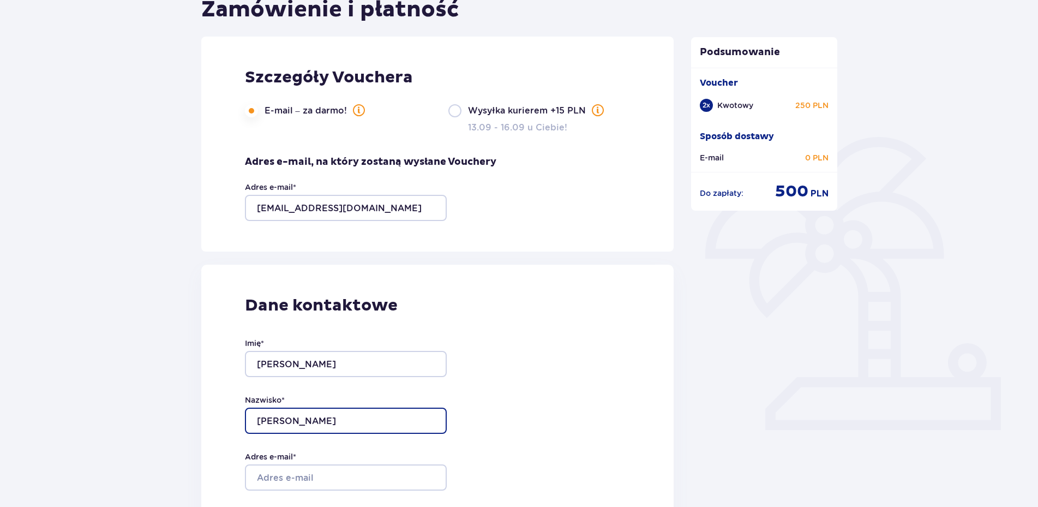
scroll to position [111, 0]
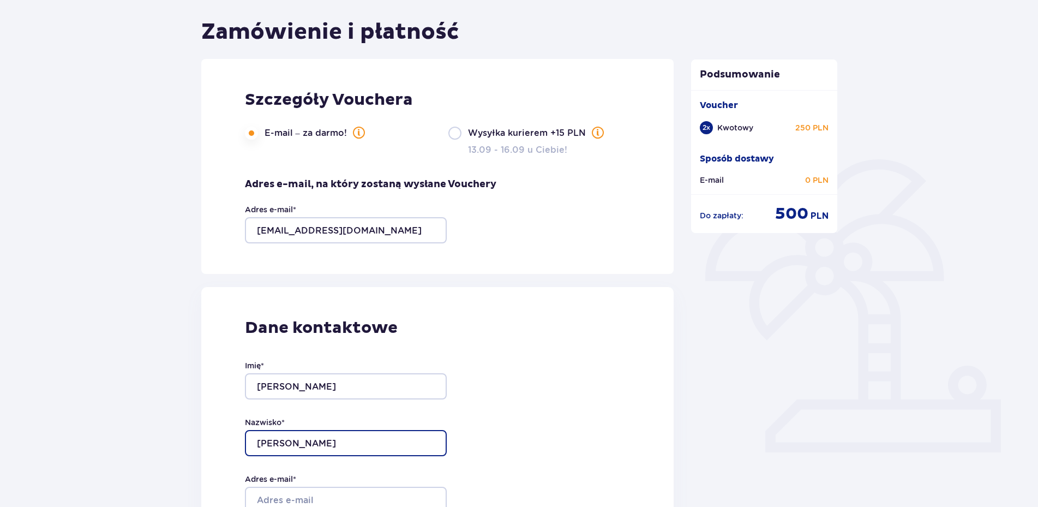
type input "Górzyński"
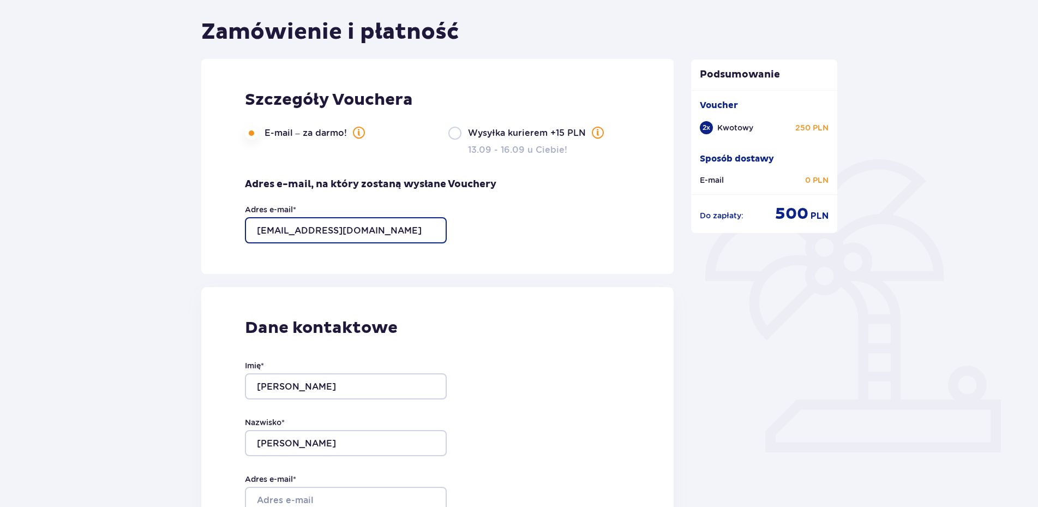
click at [371, 229] on input "m_gorzynski@wp.pl" at bounding box center [346, 230] width 202 height 26
drag, startPoint x: 366, startPoint y: 228, endPoint x: 208, endPoint y: 229, distance: 157.7
click at [245, 227] on input "m_gorzynski@wp.pl" at bounding box center [346, 230] width 202 height 26
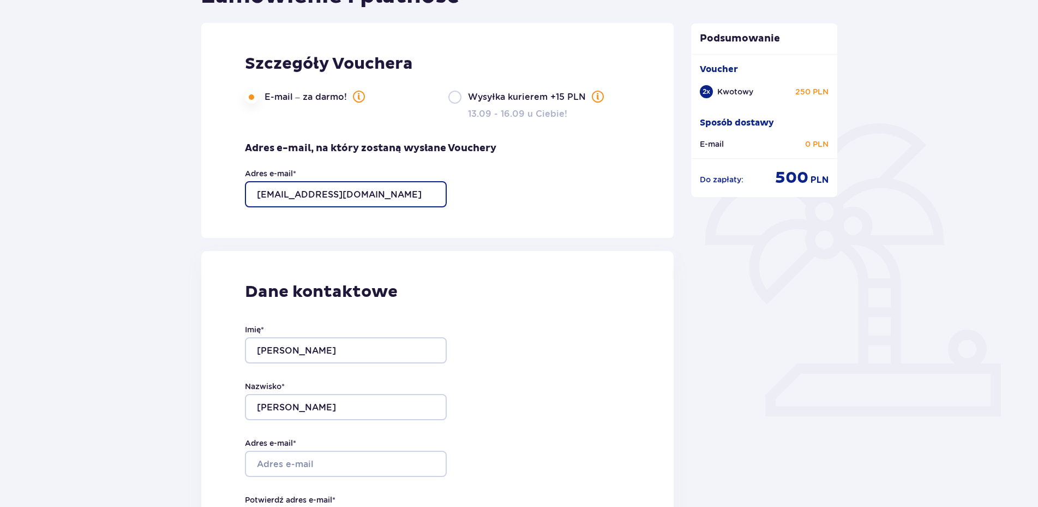
scroll to position [167, 0]
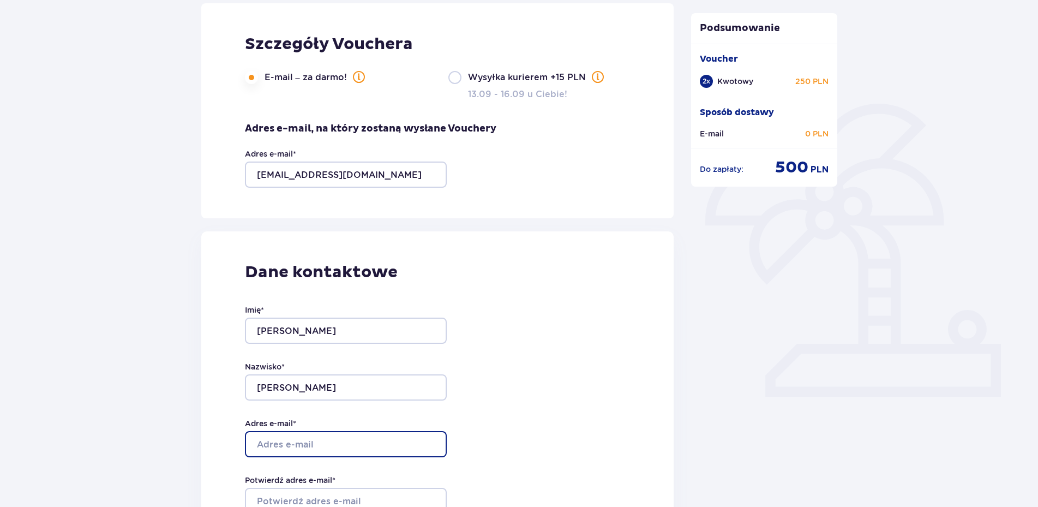
click at [299, 442] on input "Adres e-mail *" at bounding box center [346, 444] width 202 height 26
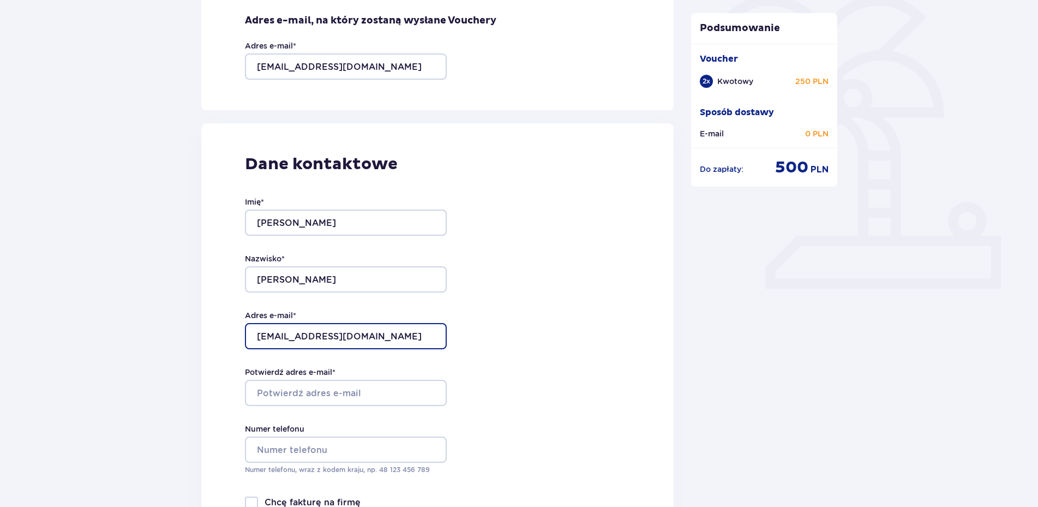
scroll to position [278, 0]
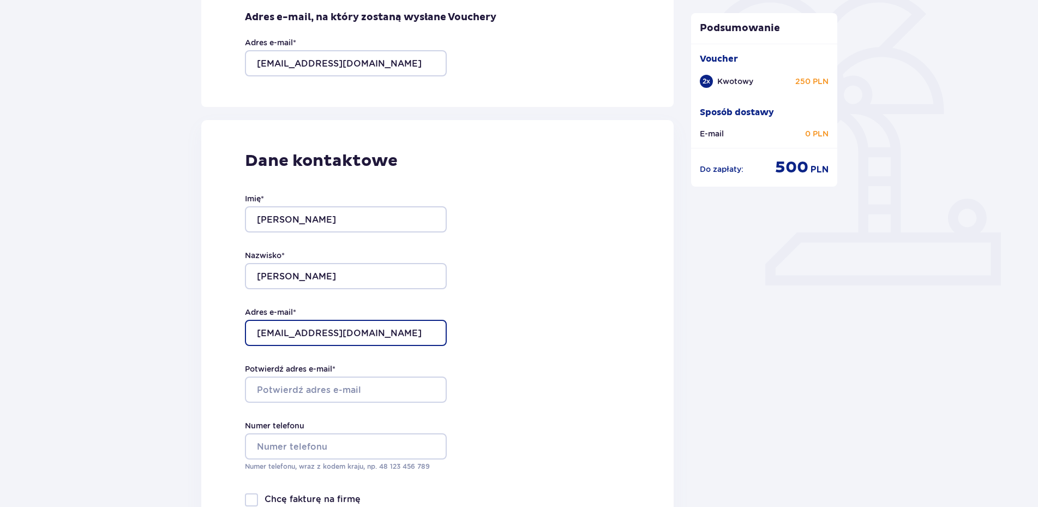
type input "m_gorzynski@wp.pl"
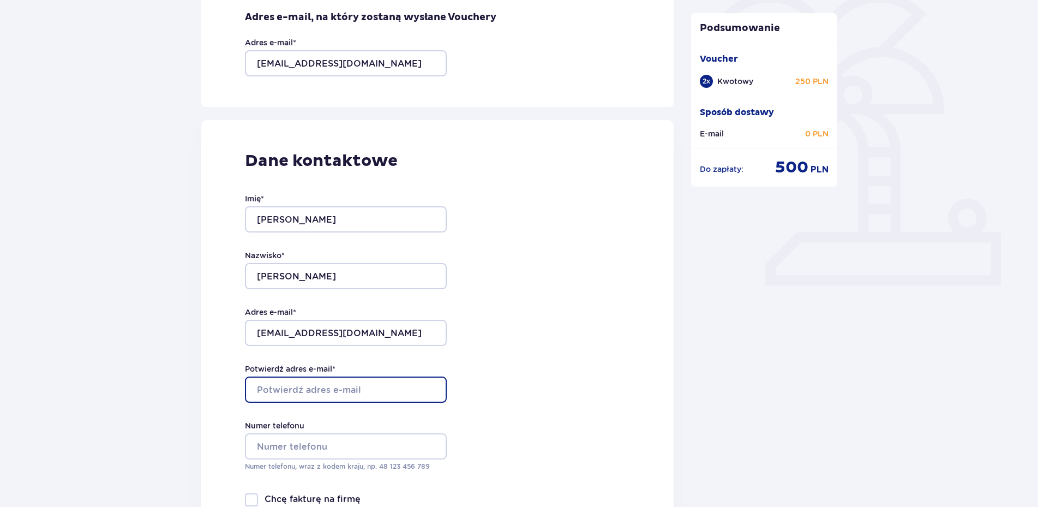
click at [286, 389] on input "Potwierdź adres e-mail *" at bounding box center [346, 389] width 202 height 26
type input "m_gorzynski@wp.pl"
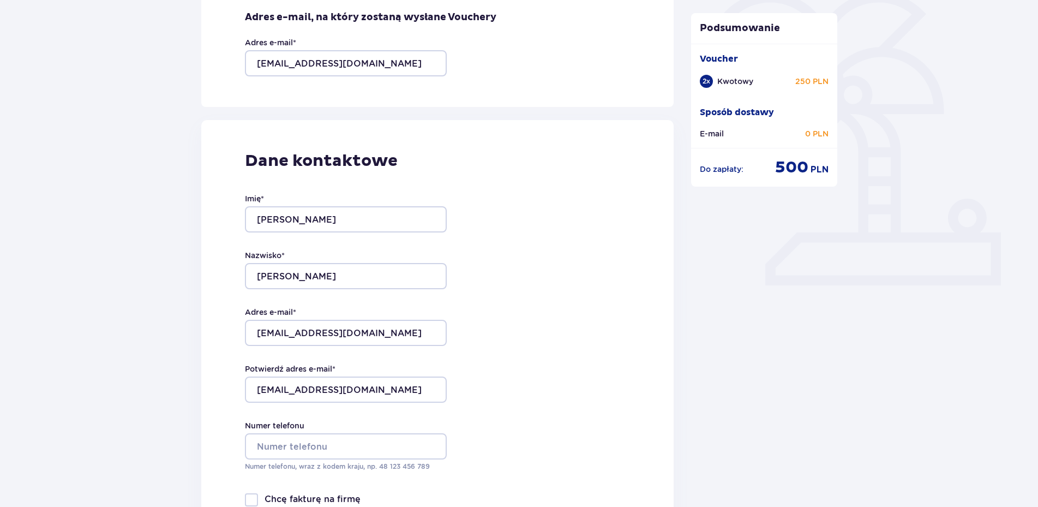
click at [157, 326] on div "Wróć Zamówienie i płatność Szczegóły Vouchera E-mail – za darmo! Wysyłka kurier…" at bounding box center [519, 429] width 1038 height 1244
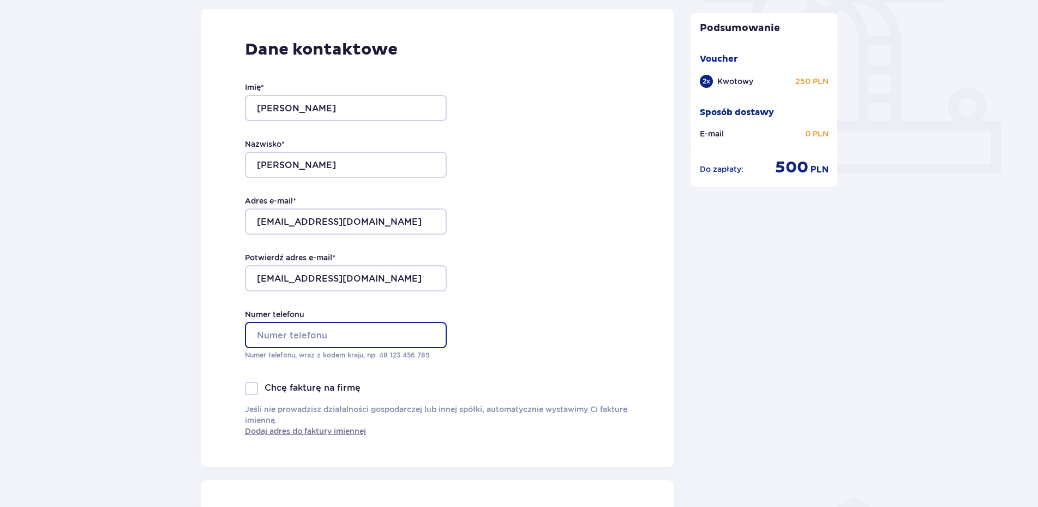
click at [343, 332] on input "Numer telefonu" at bounding box center [346, 335] width 202 height 26
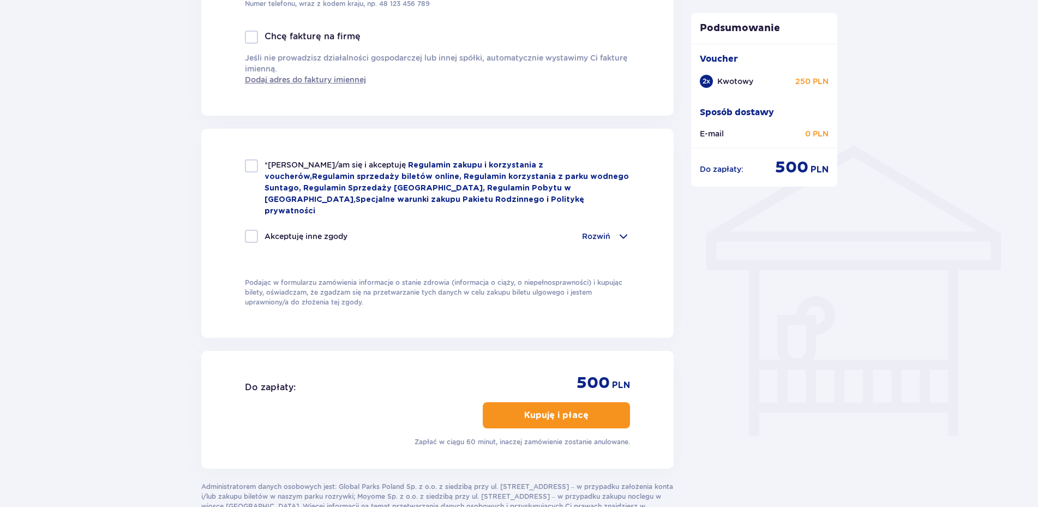
scroll to position [779, 0]
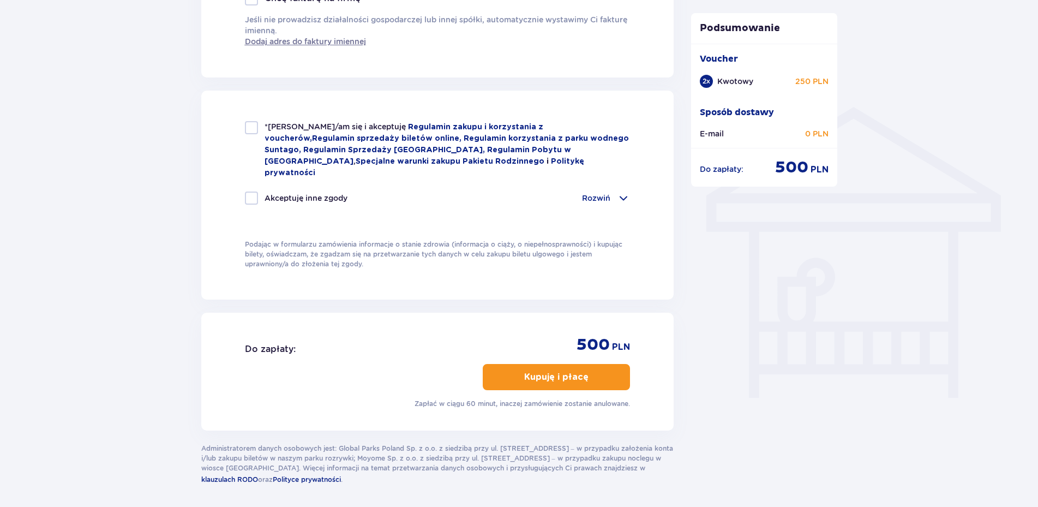
type input "504622724"
click at [252, 128] on div at bounding box center [251, 127] width 13 height 13
checkbox input "true"
click at [590, 193] on p "Rozwiń" at bounding box center [596, 198] width 28 height 11
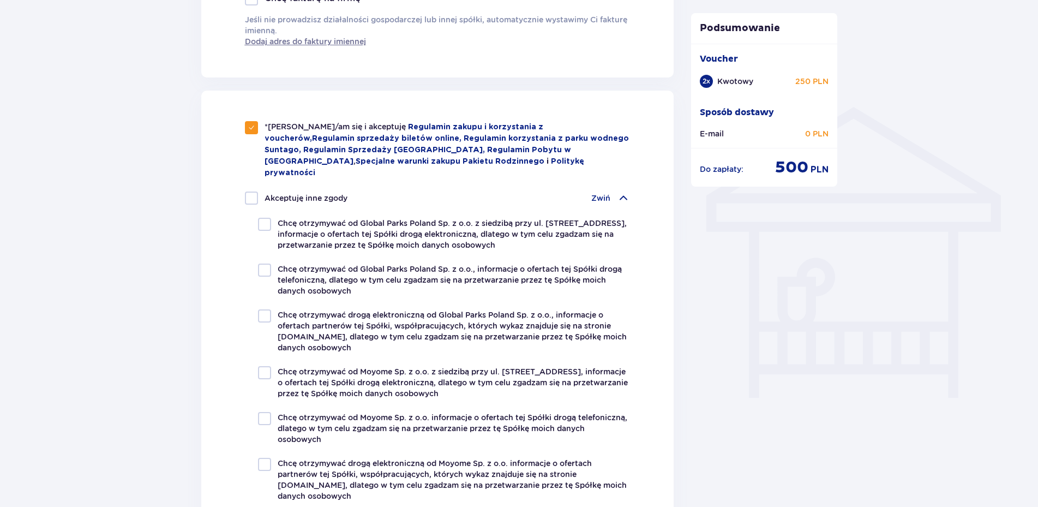
click at [591, 191] on div "Akceptuję inne zgody Zwiń" at bounding box center [438, 197] width 386 height 13
click at [604, 193] on p "Zwiń" at bounding box center [600, 198] width 19 height 11
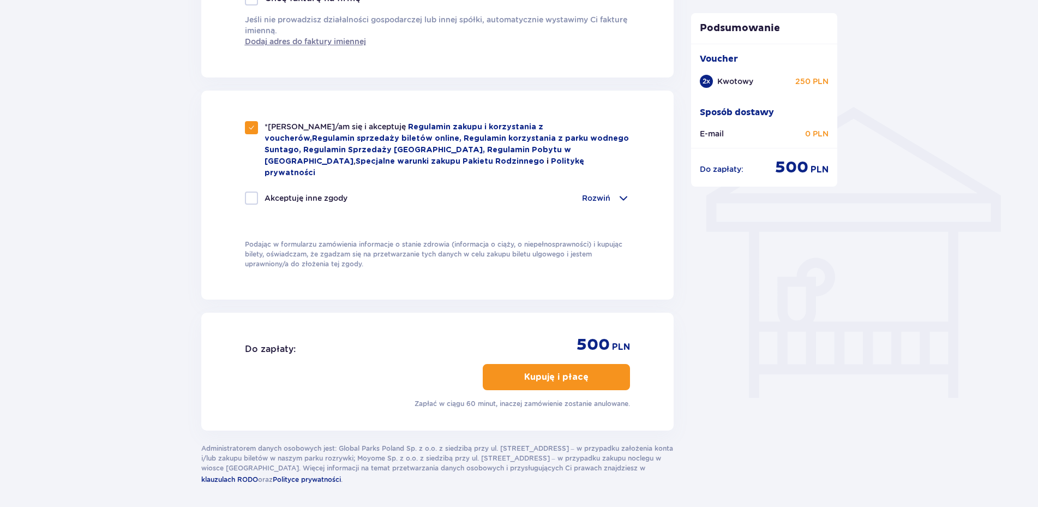
click at [550, 371] on p "Kupuję i płacę" at bounding box center [556, 377] width 64 height 12
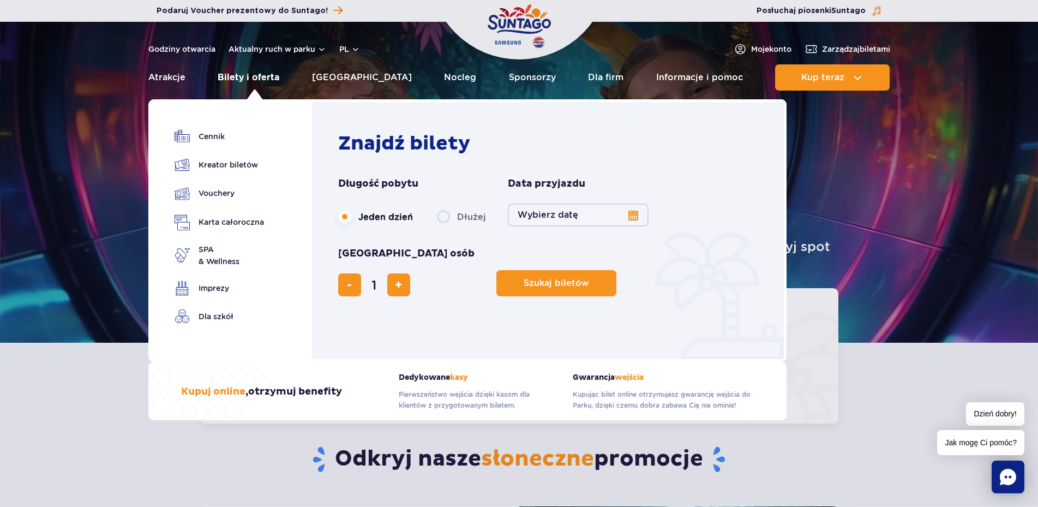
click at [259, 76] on link "Bilety i oferta" at bounding box center [249, 77] width 62 height 26
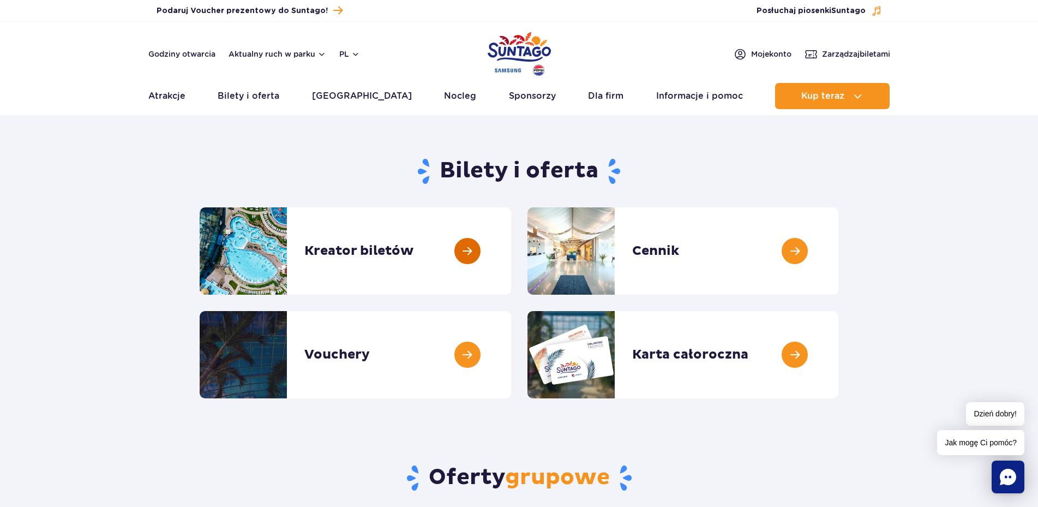
click at [511, 245] on link at bounding box center [511, 250] width 0 height 87
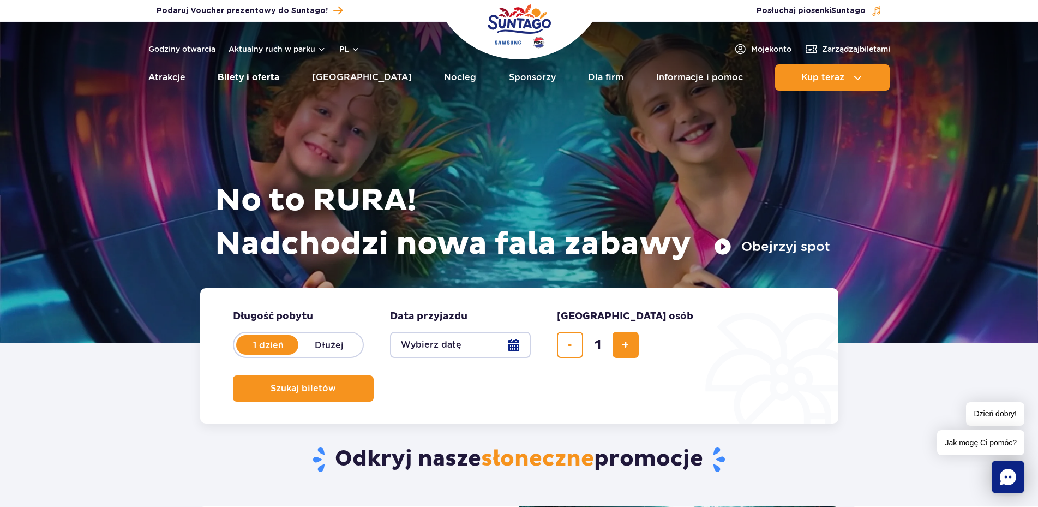
click at [263, 73] on link "Bilety i oferta" at bounding box center [249, 77] width 62 height 26
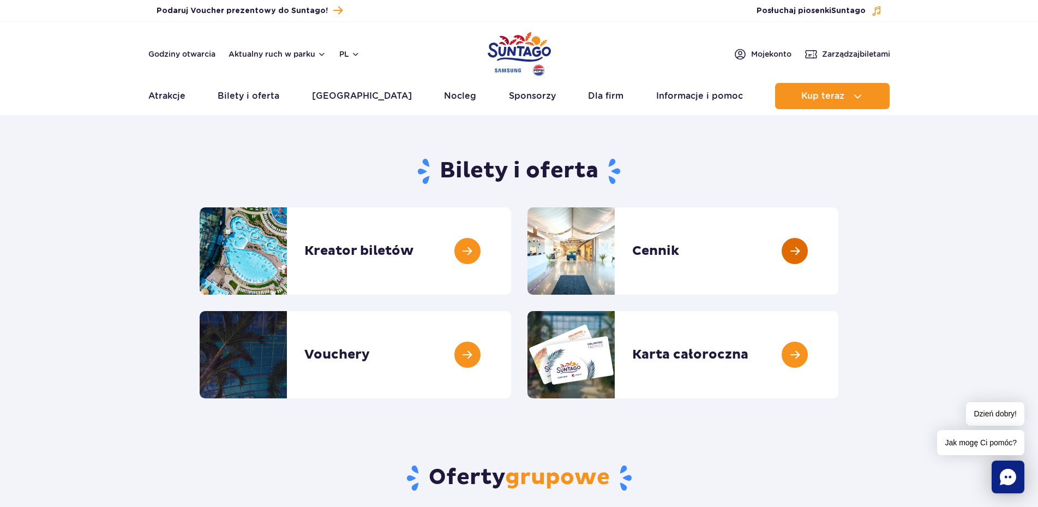
drag, startPoint x: 812, startPoint y: 251, endPoint x: 806, endPoint y: 252, distance: 5.5
click at [838, 251] on link at bounding box center [838, 250] width 0 height 87
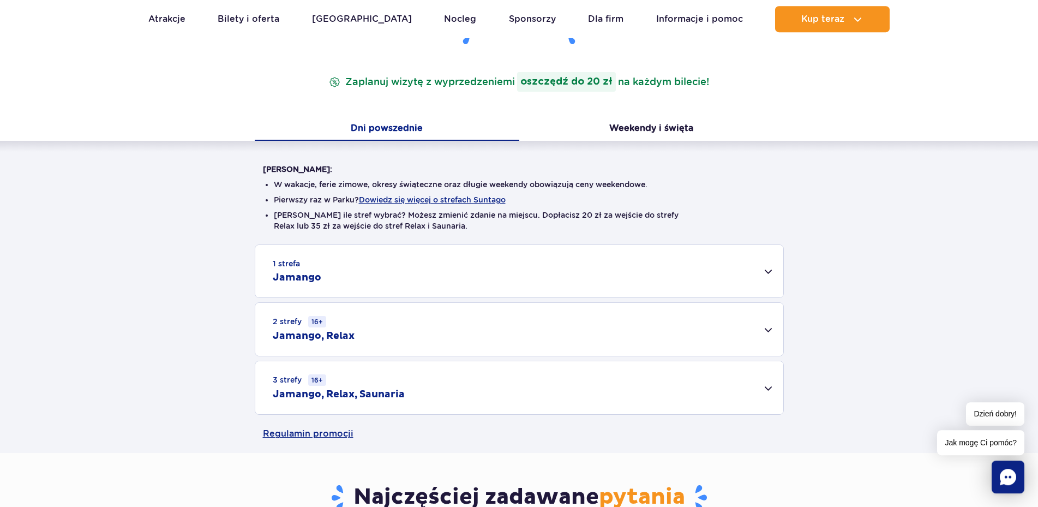
scroll to position [223, 0]
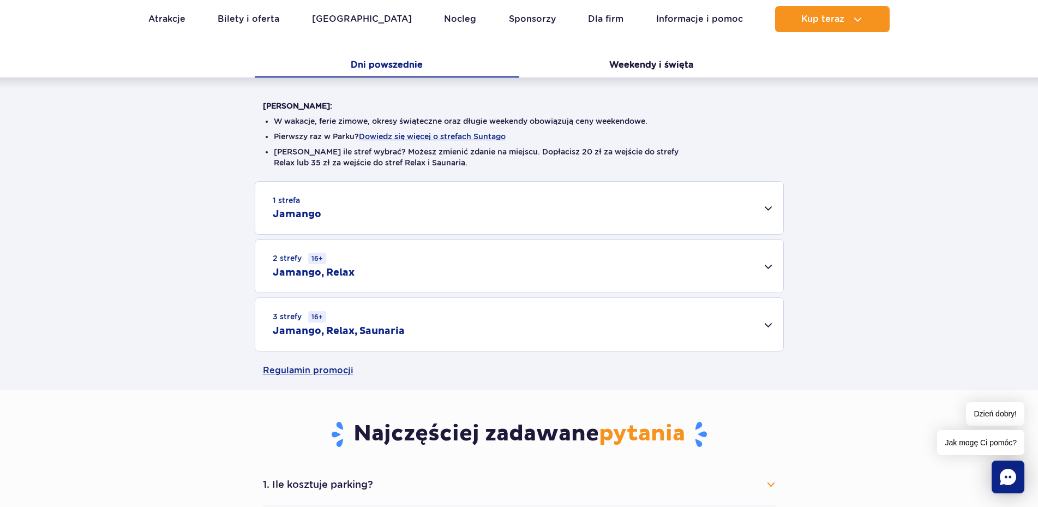
click at [532, 214] on div "1 strefa Jamango" at bounding box center [519, 208] width 528 height 52
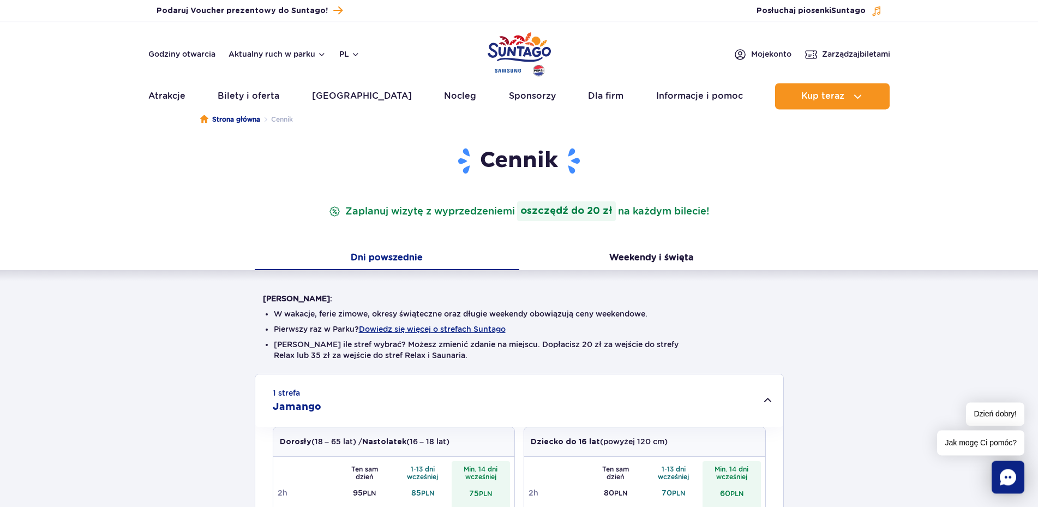
scroll to position [0, 0]
